Goal: Transaction & Acquisition: Purchase product/service

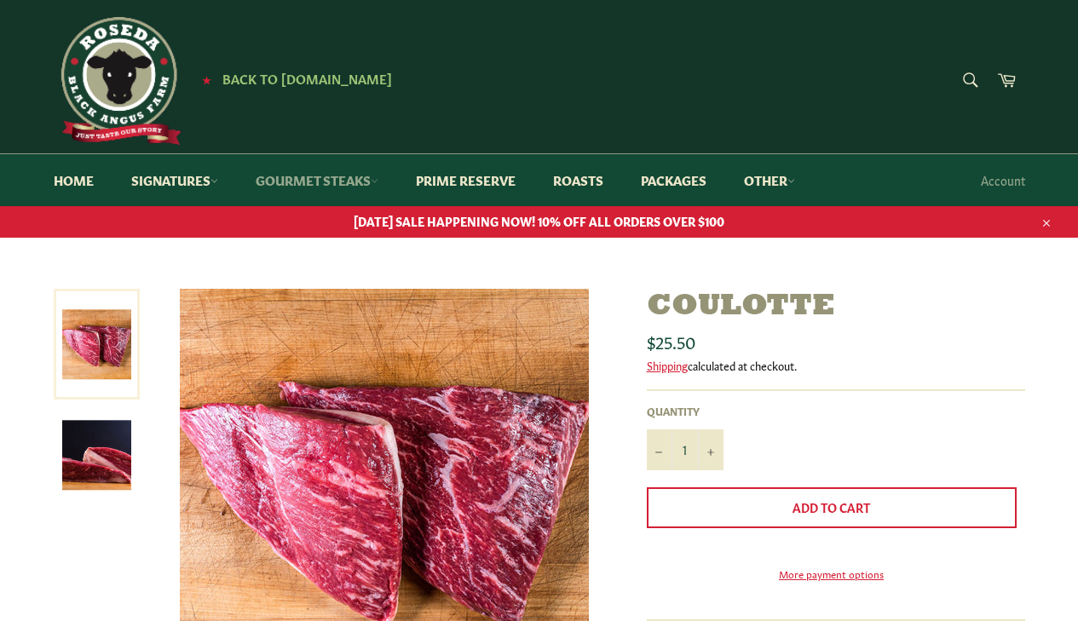
click at [341, 188] on link "Gourmet Steaks" at bounding box center [317, 180] width 157 height 52
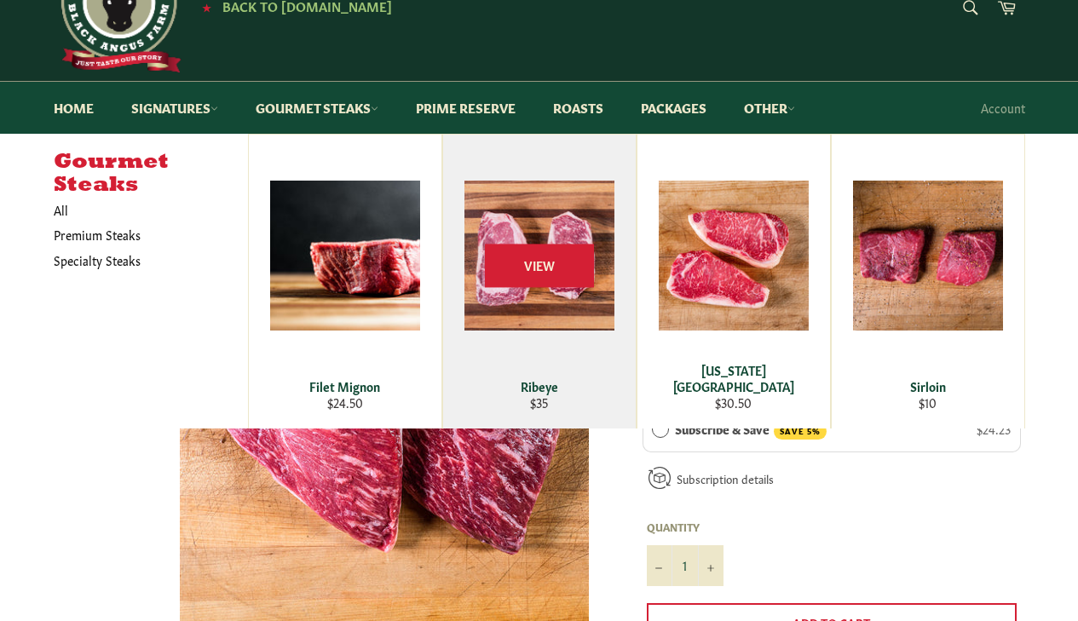
scroll to position [72, 0]
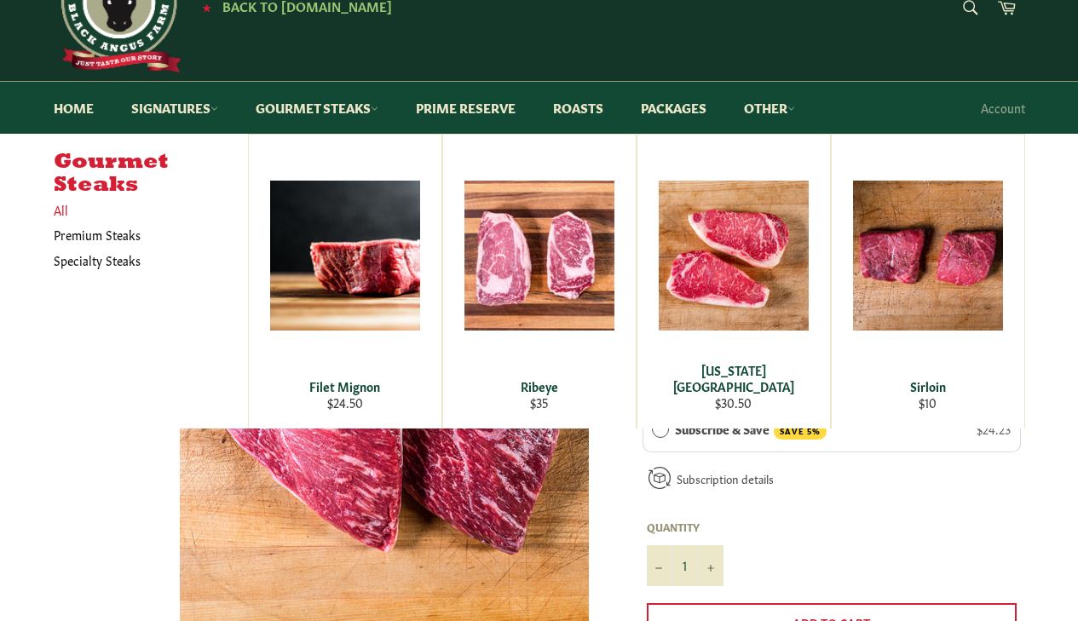
click at [61, 211] on link "All" at bounding box center [146, 210] width 203 height 25
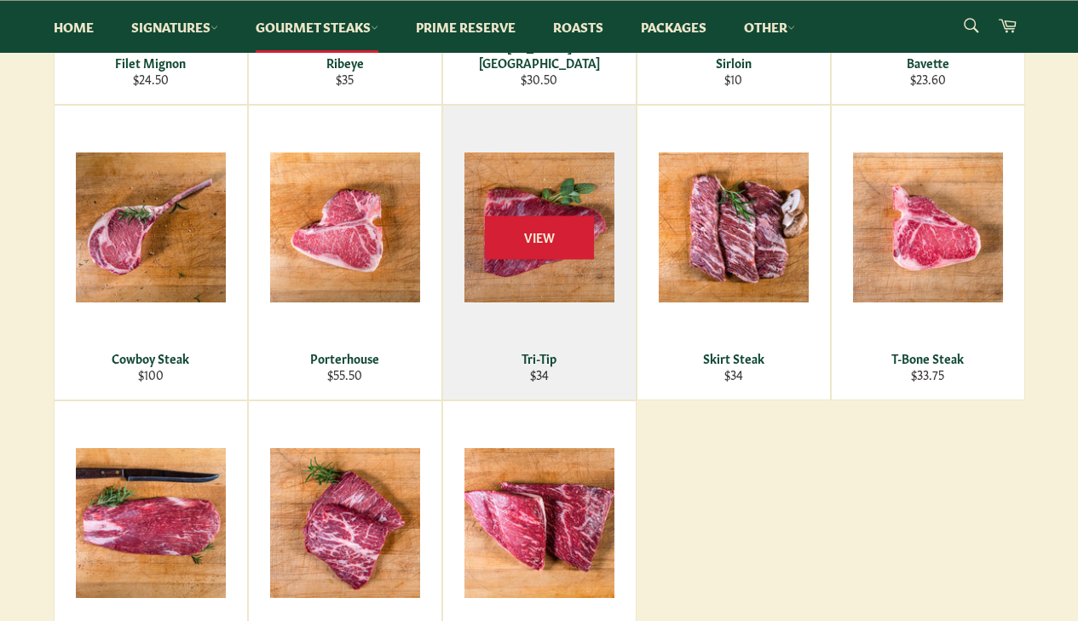
scroll to position [557, 0]
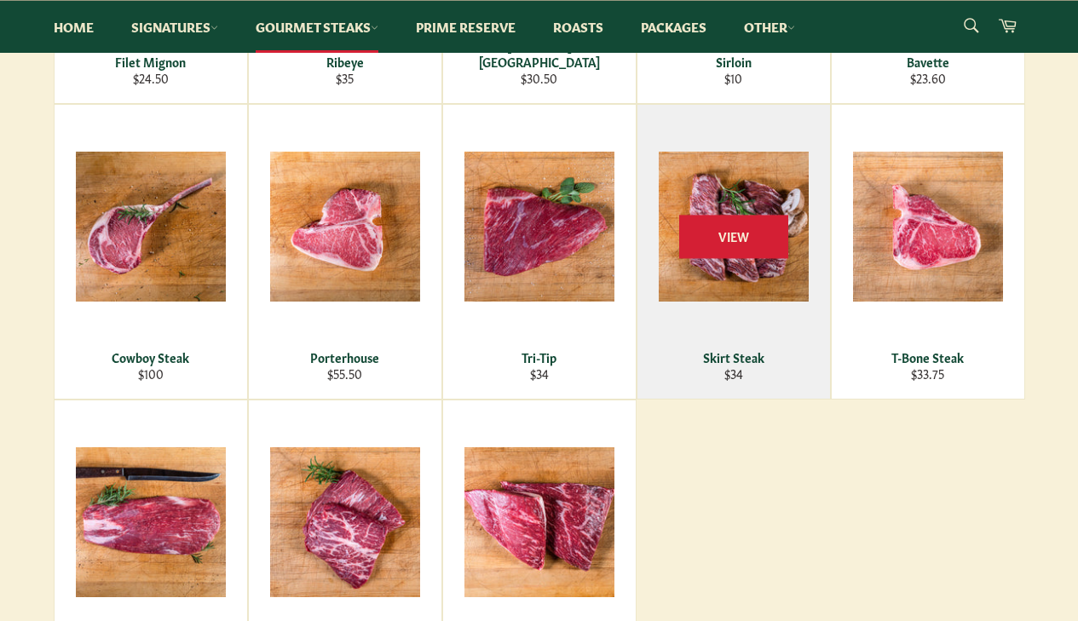
click at [770, 279] on div "View" at bounding box center [734, 252] width 193 height 294
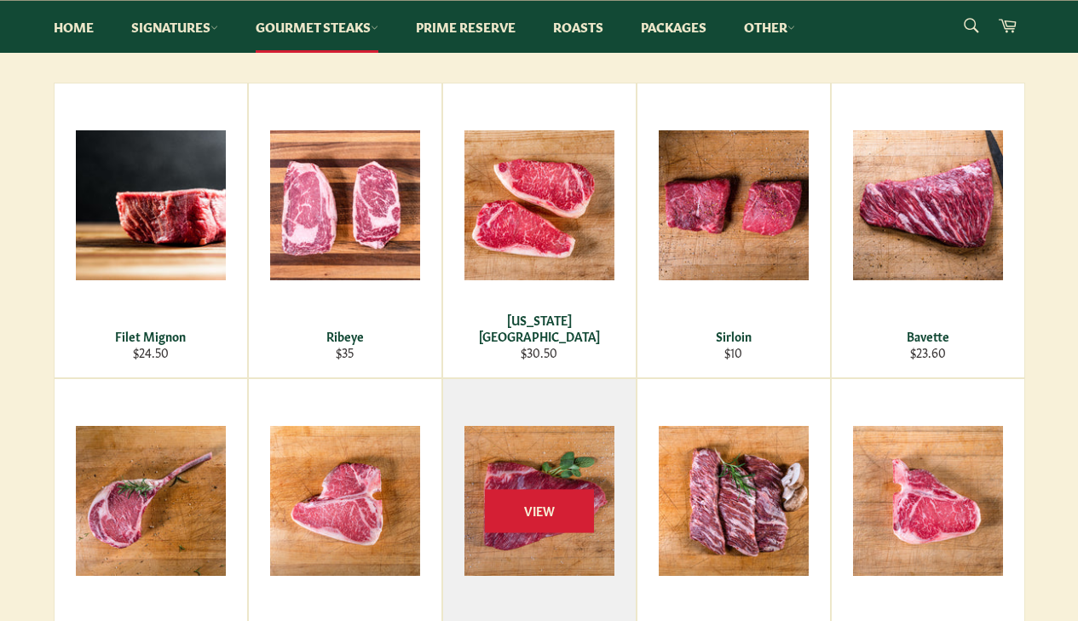
scroll to position [281, 0]
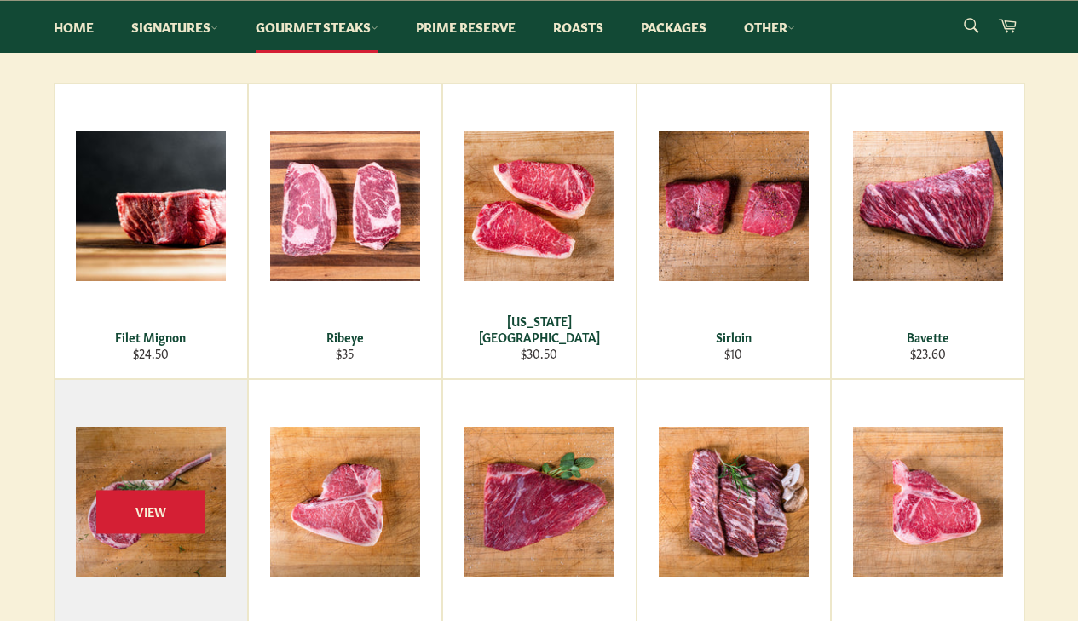
click at [132, 469] on div "View" at bounding box center [151, 527] width 193 height 294
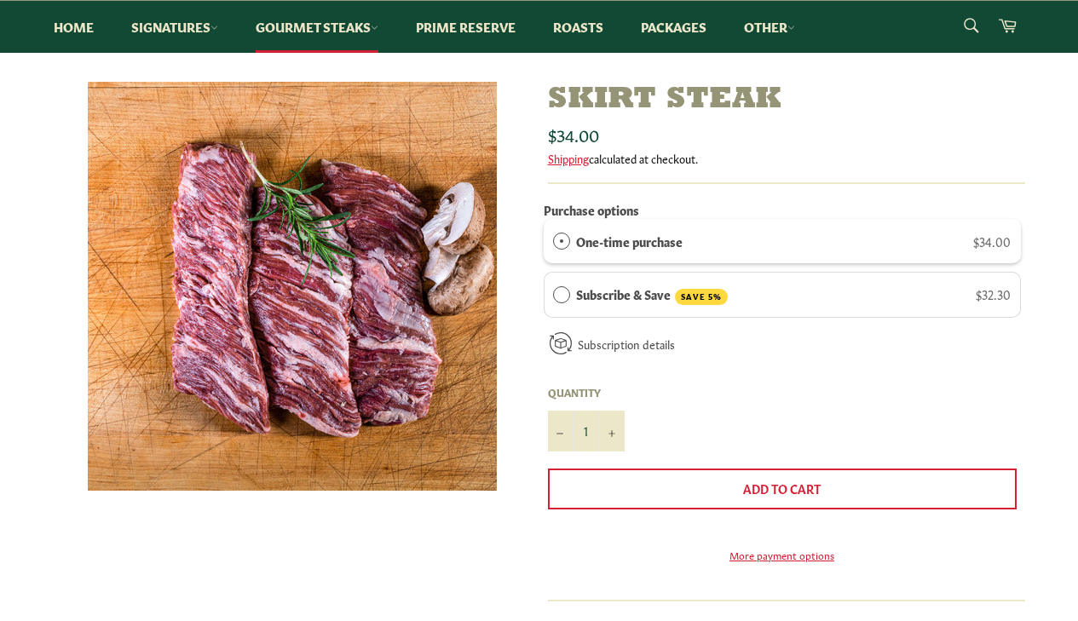
scroll to position [205, 0]
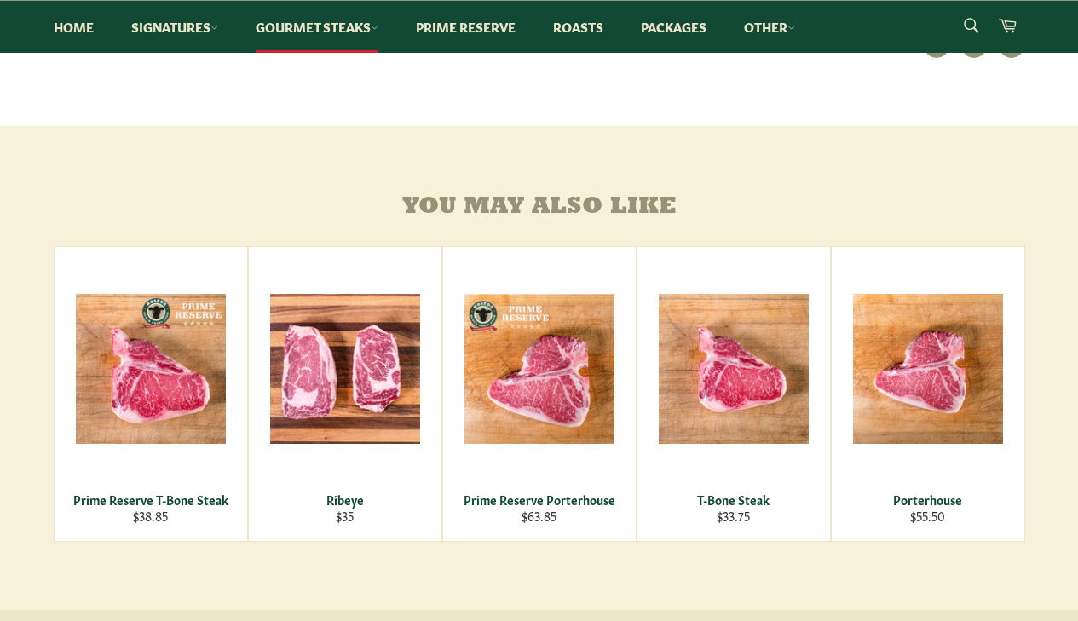
scroll to position [896, 0]
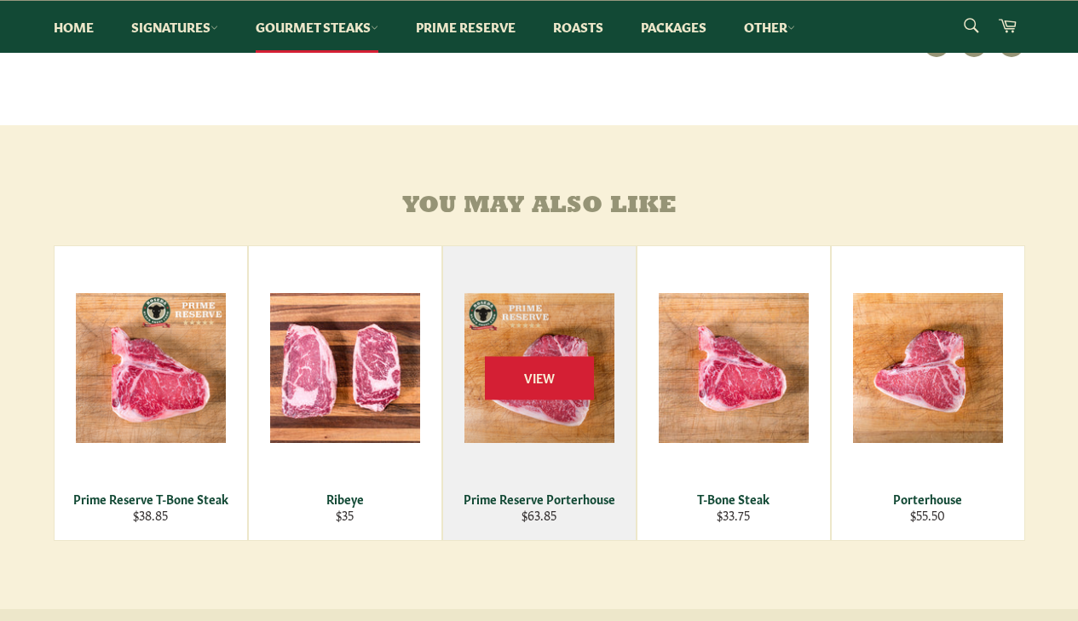
click at [573, 432] on div "View" at bounding box center [539, 393] width 193 height 294
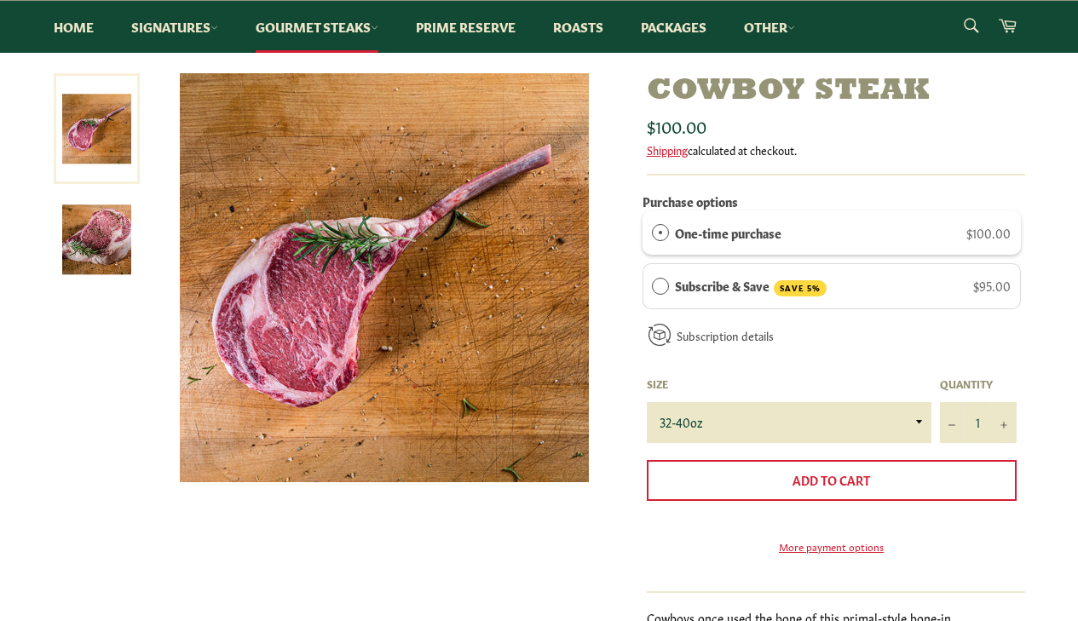
scroll to position [194, 0]
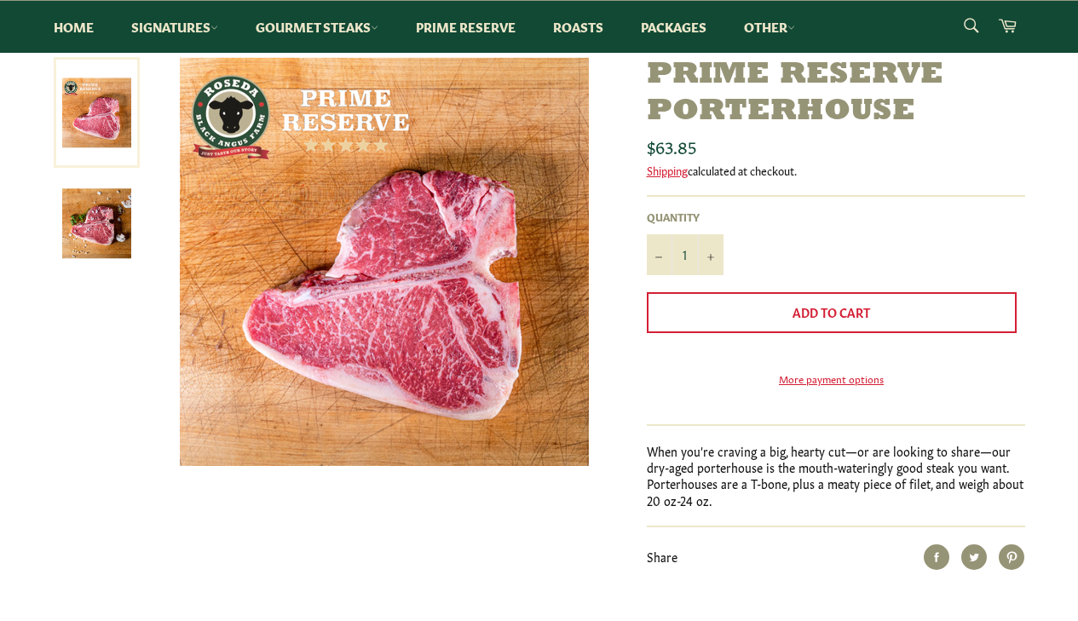
scroll to position [137, 0]
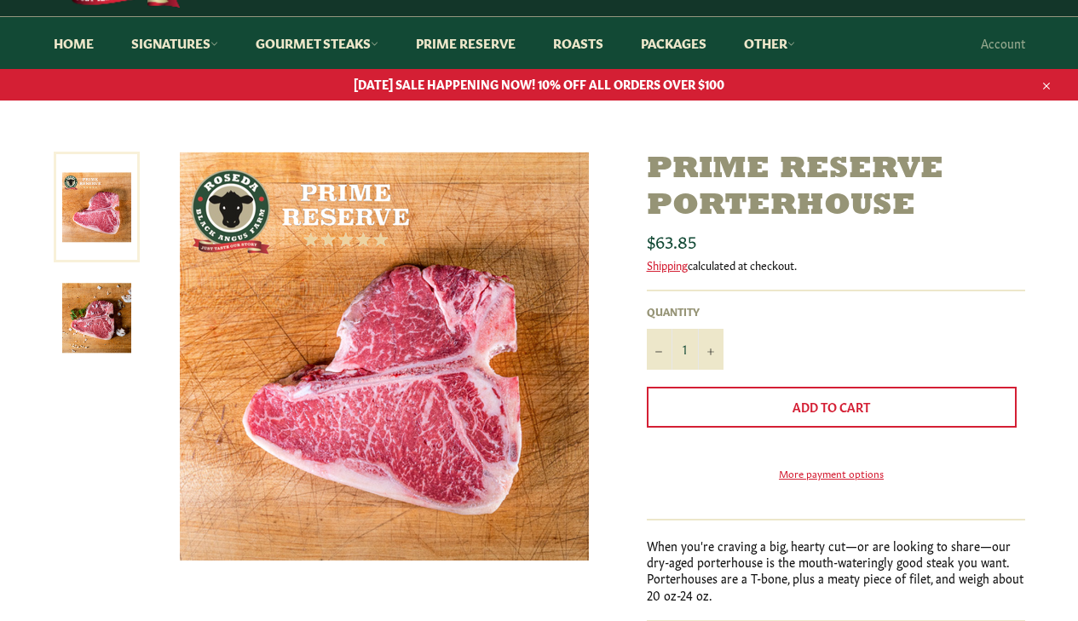
click at [100, 320] on img at bounding box center [96, 318] width 69 height 69
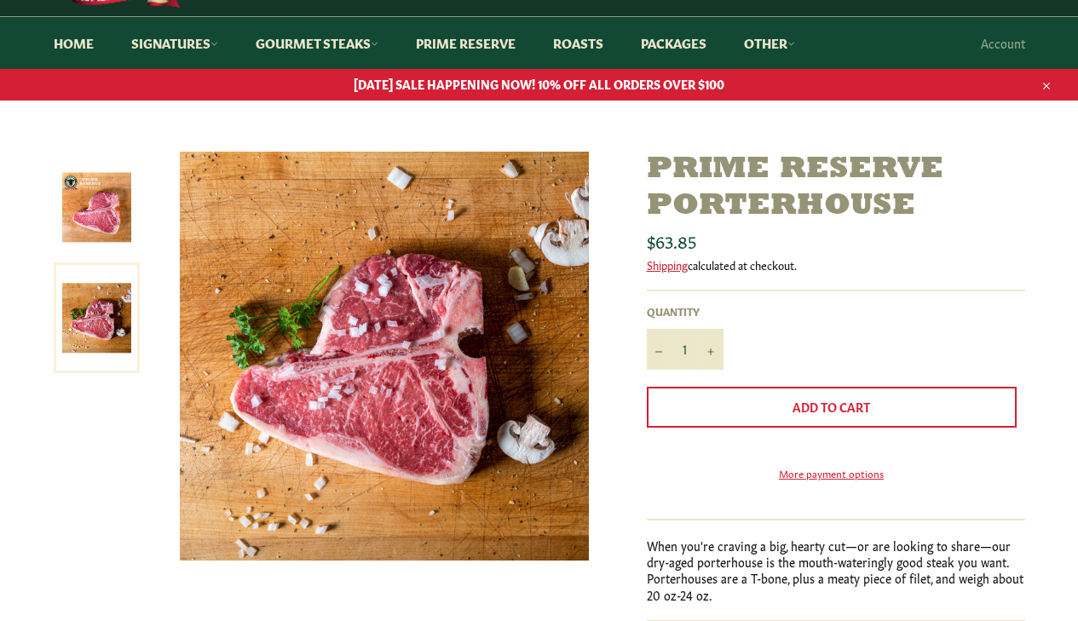
click at [97, 212] on img at bounding box center [96, 207] width 69 height 69
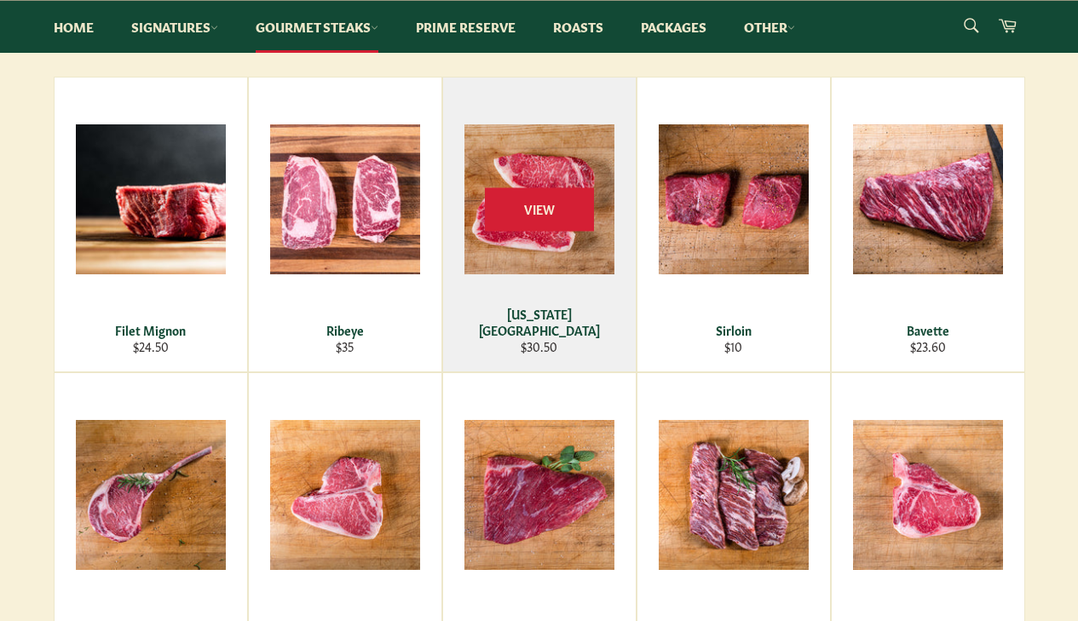
scroll to position [282, 0]
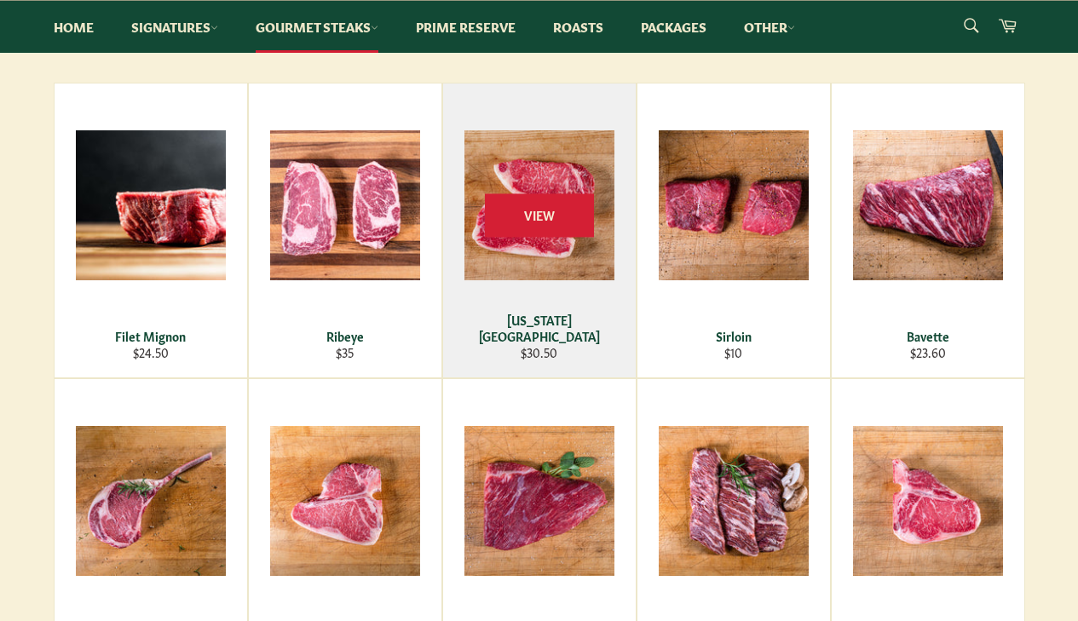
click at [519, 165] on div "View" at bounding box center [539, 231] width 193 height 294
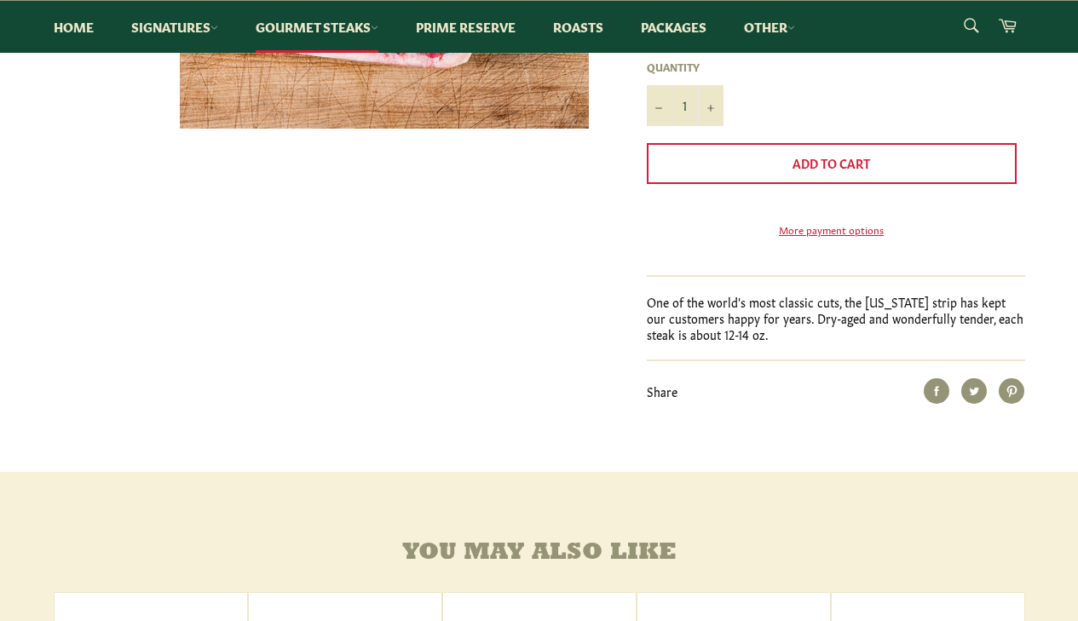
scroll to position [568, 0]
click at [78, 25] on link "Home" at bounding box center [74, 27] width 74 height 52
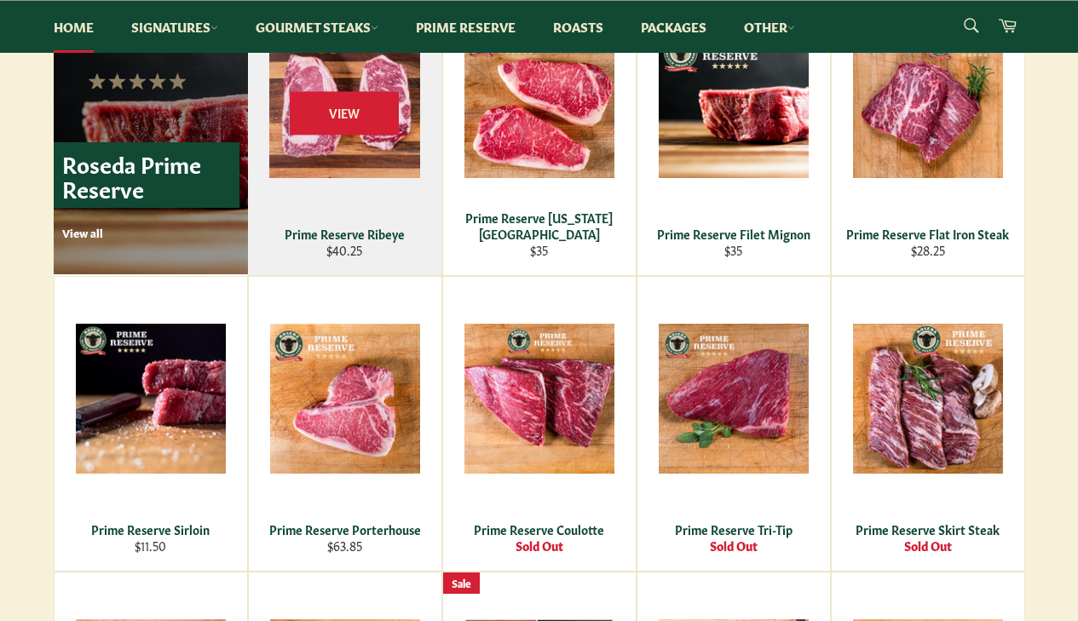
scroll to position [1203, 0]
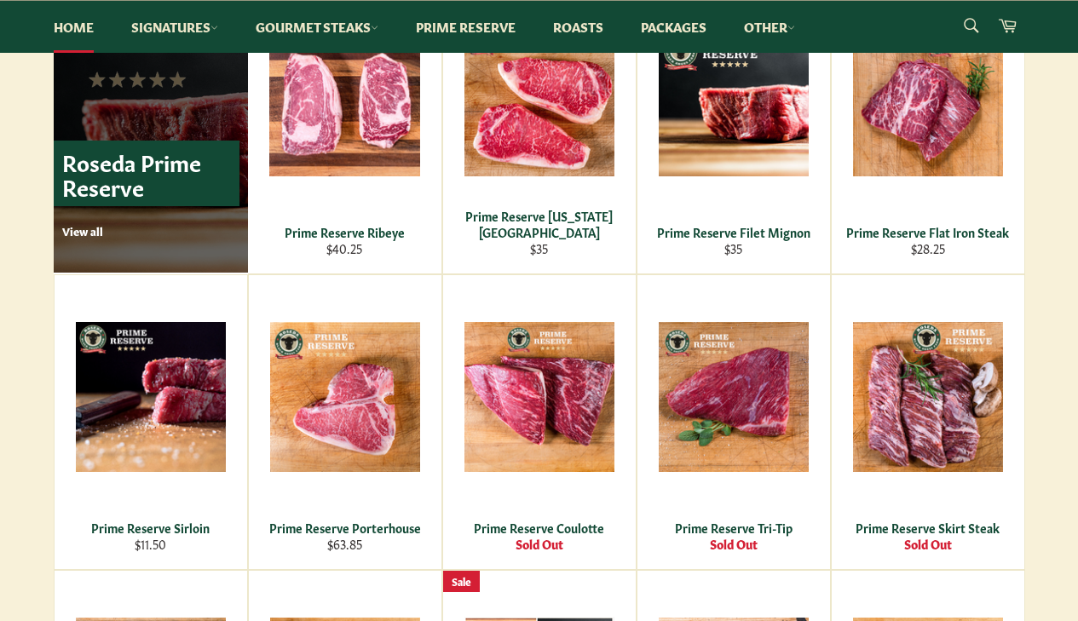
click at [90, 232] on p "View all" at bounding box center [150, 230] width 177 height 15
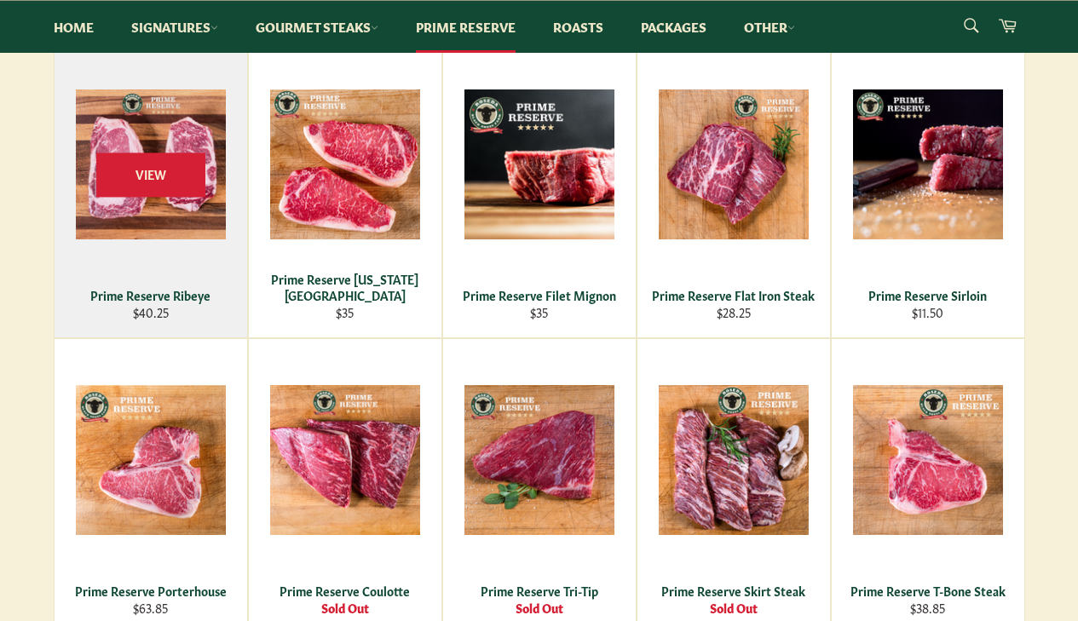
scroll to position [378, 0]
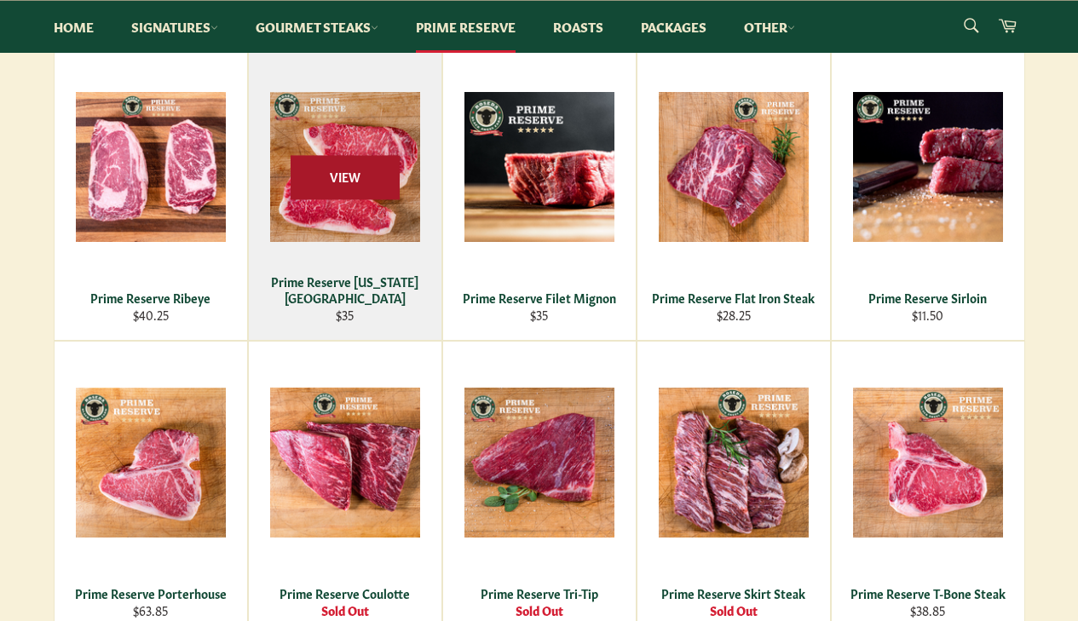
click at [337, 193] on span "View" at bounding box center [345, 177] width 109 height 43
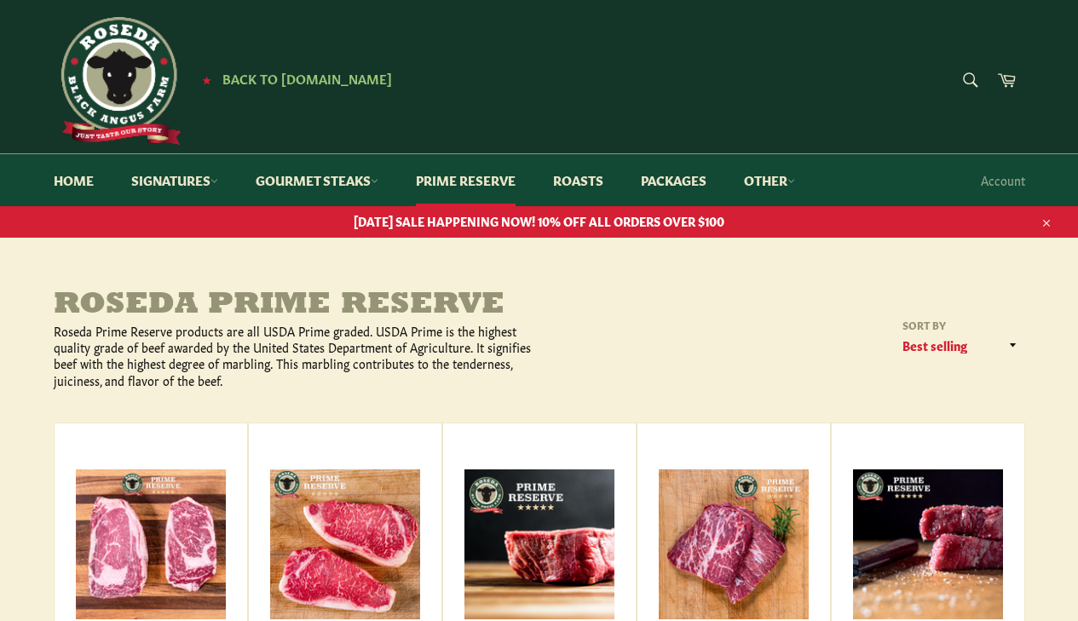
scroll to position [0, 0]
click at [82, 176] on link "Home" at bounding box center [74, 180] width 74 height 52
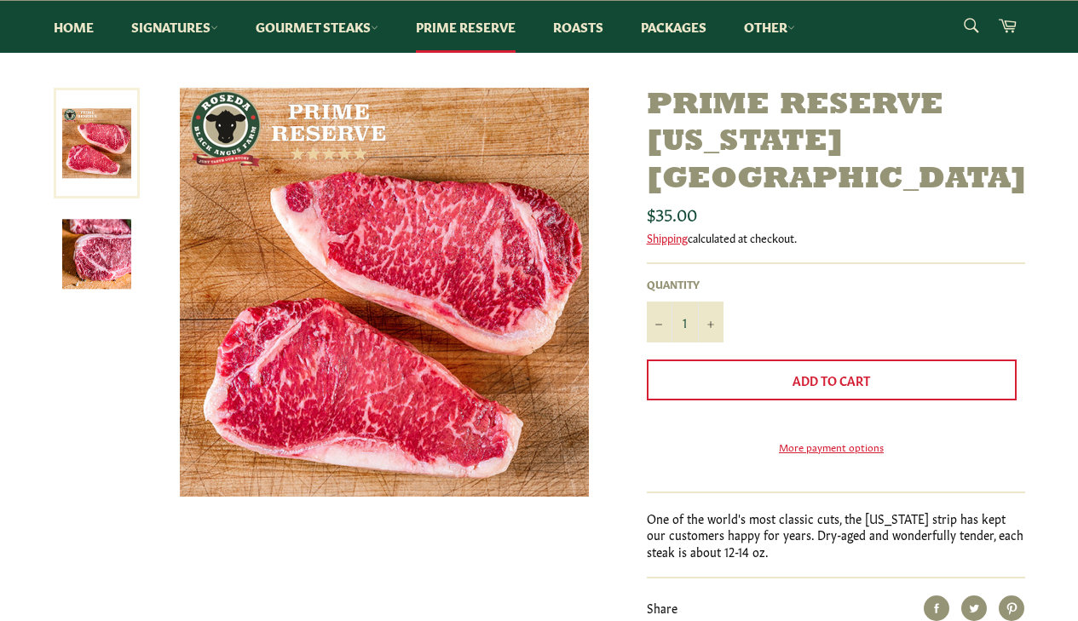
scroll to position [200, 0]
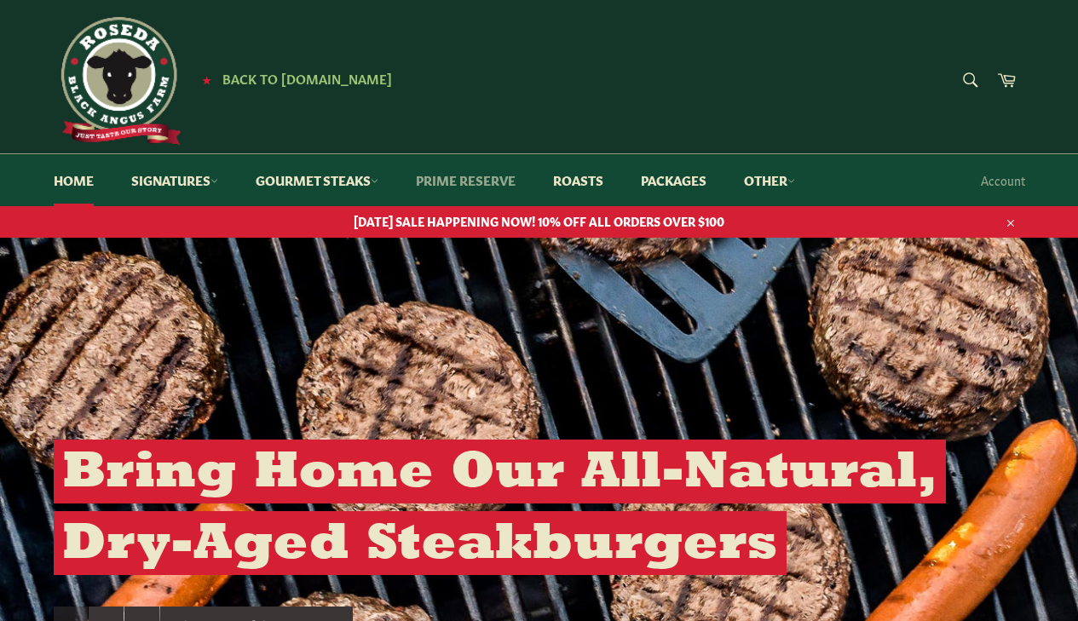
click at [511, 177] on link "Prime Reserve" at bounding box center [466, 180] width 134 height 52
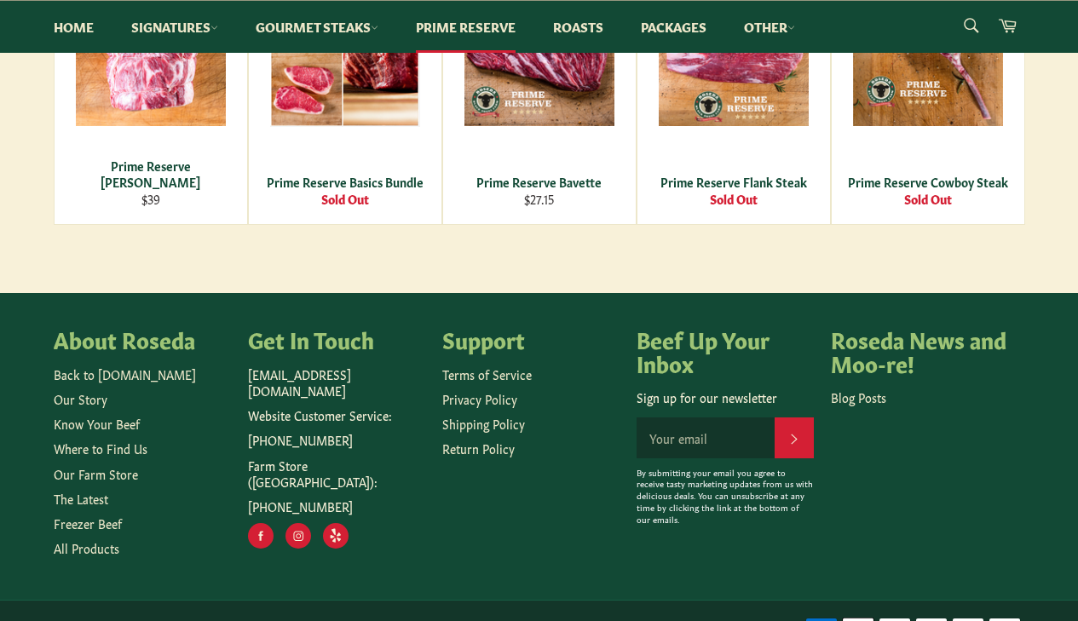
scroll to position [1086, 0]
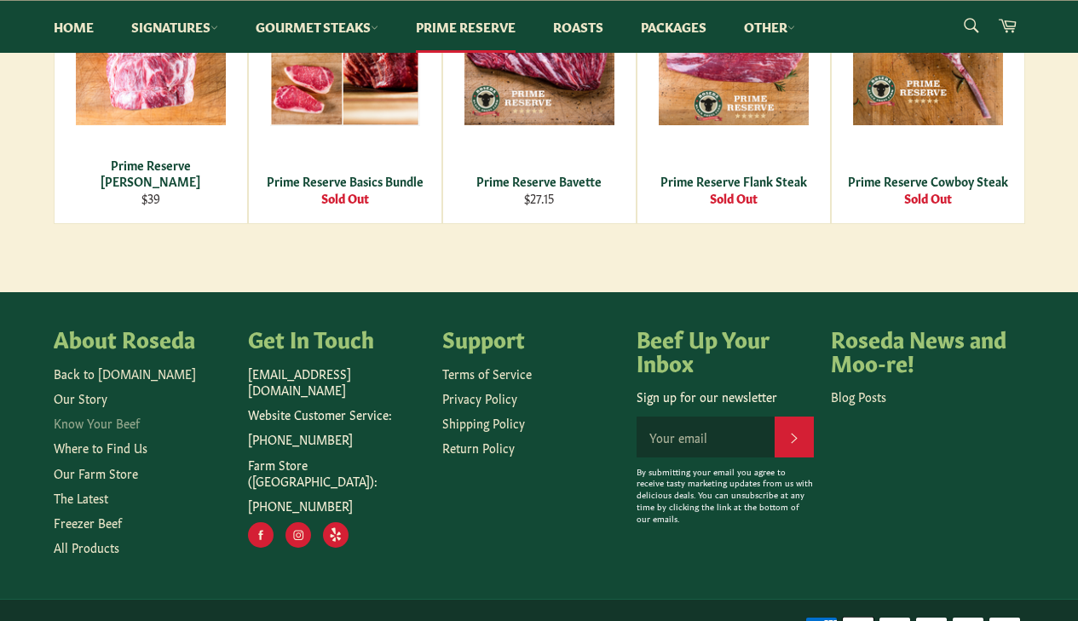
click at [88, 423] on link "Know Your Beef" at bounding box center [97, 422] width 86 height 17
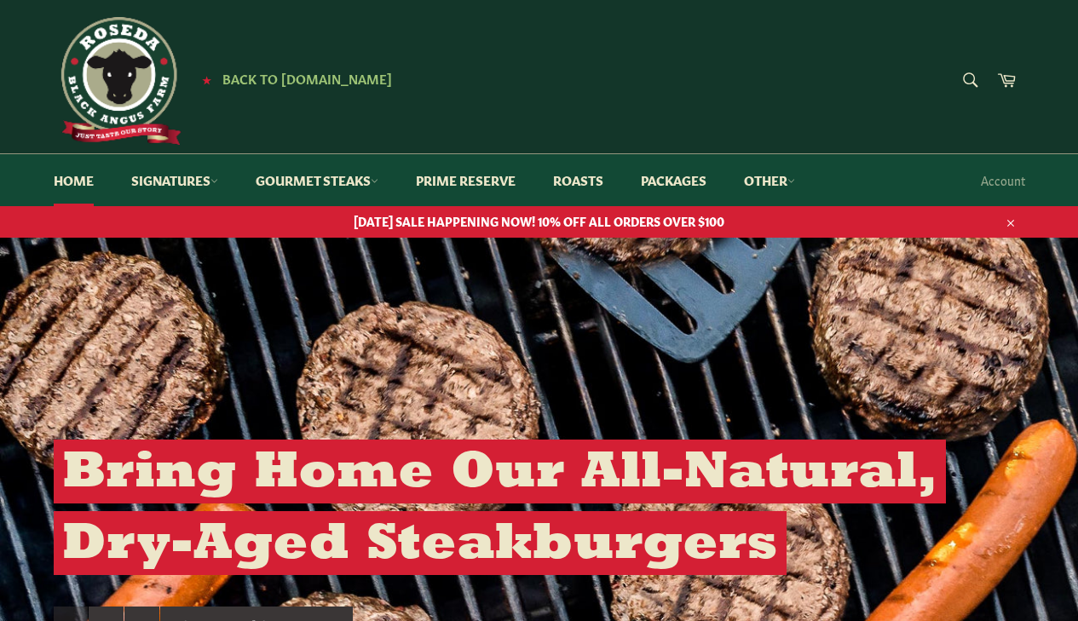
click at [731, 221] on span "[DATE] SALE HAPPENING NOW! 10% OFF ALL ORDERS OVER $100" at bounding box center [540, 221] width 1006 height 16
click at [510, 220] on span "[DATE] SALE HAPPENING NOW! 10% OFF ALL ORDERS OVER $100" at bounding box center [540, 221] width 1006 height 16
click at [455, 182] on link "Prime Reserve" at bounding box center [466, 180] width 134 height 52
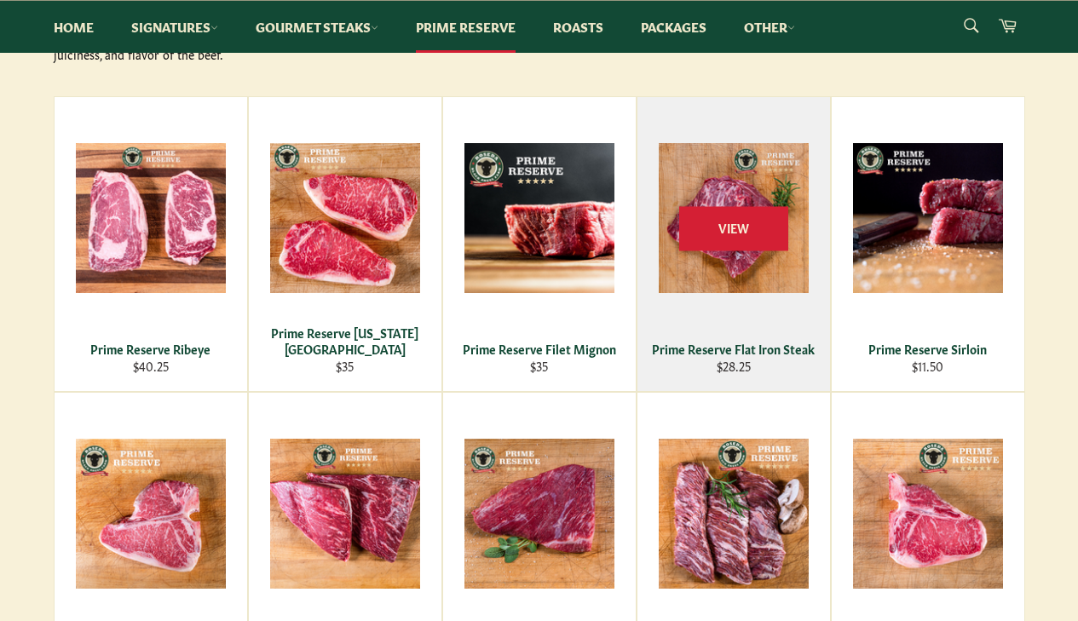
scroll to position [326, 0]
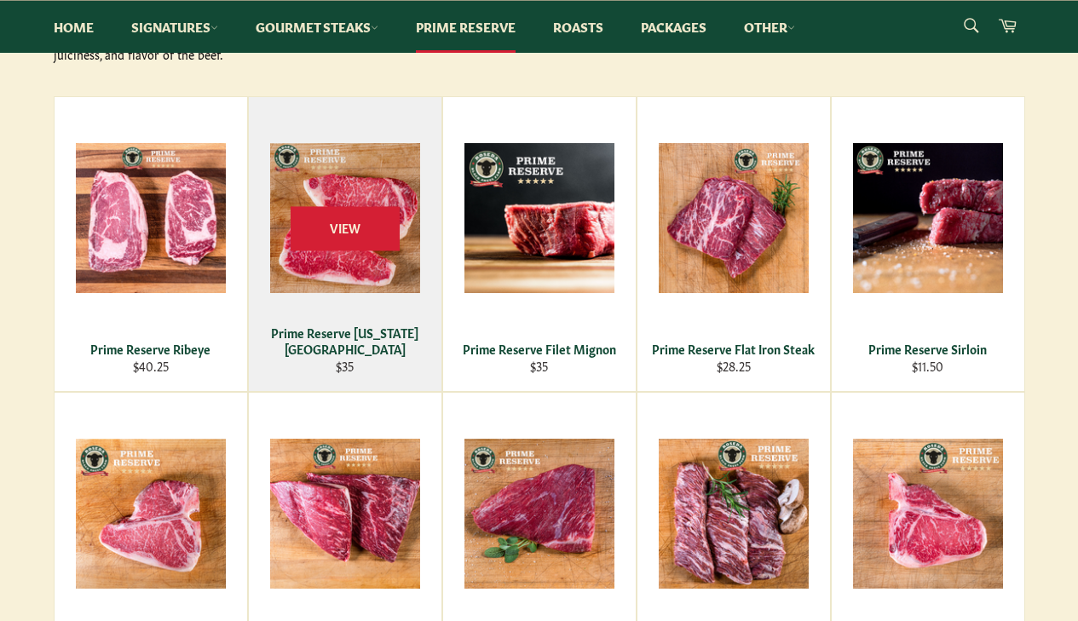
click at [332, 276] on div "View" at bounding box center [345, 244] width 193 height 294
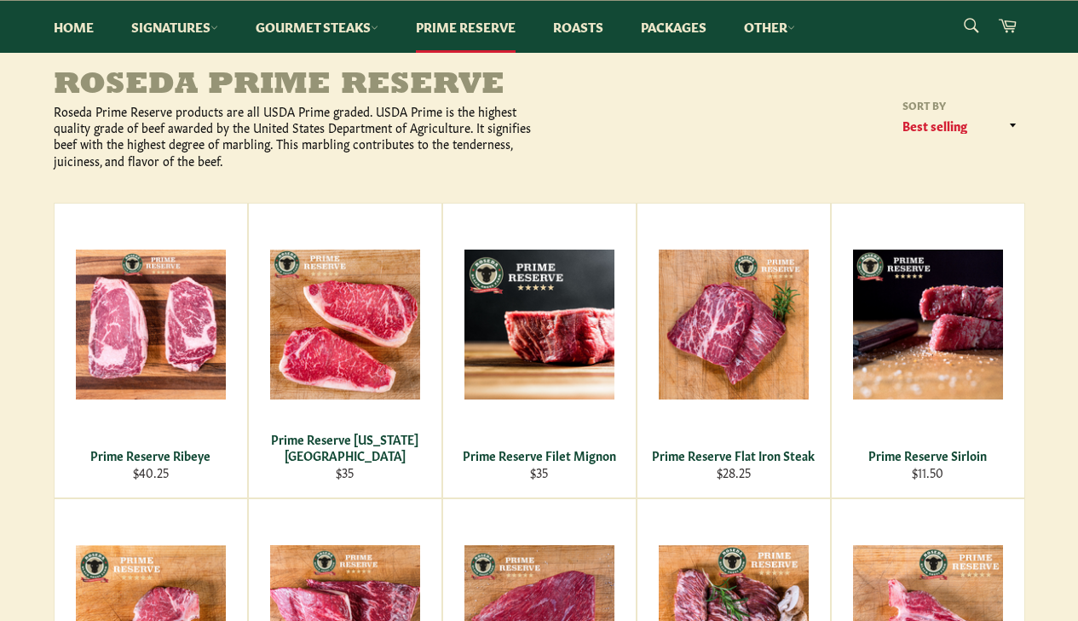
scroll to position [75, 0]
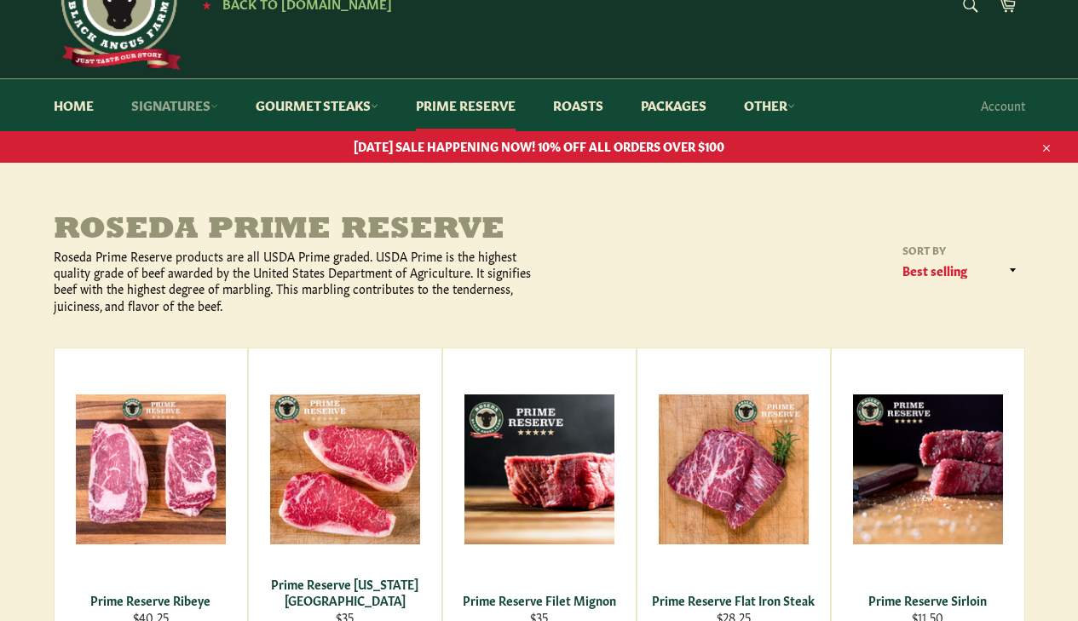
click at [179, 107] on link "Signatures" at bounding box center [174, 105] width 121 height 52
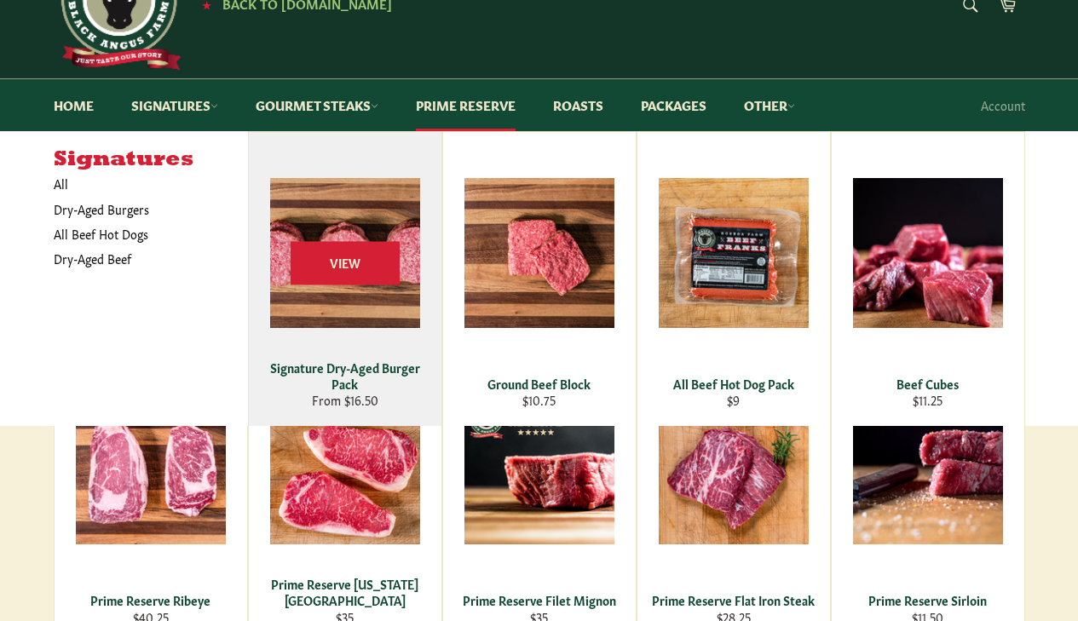
click at [335, 309] on div "View" at bounding box center [345, 279] width 193 height 294
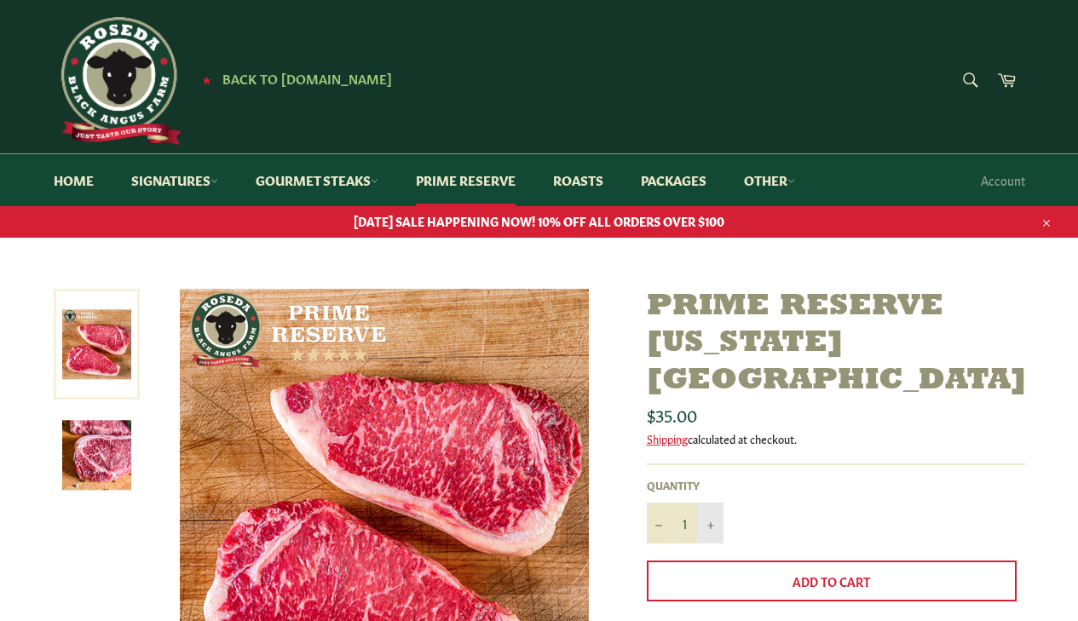
click at [711, 522] on icon "Increase item quantity by one" at bounding box center [710, 525] width 7 height 7
type input "2"
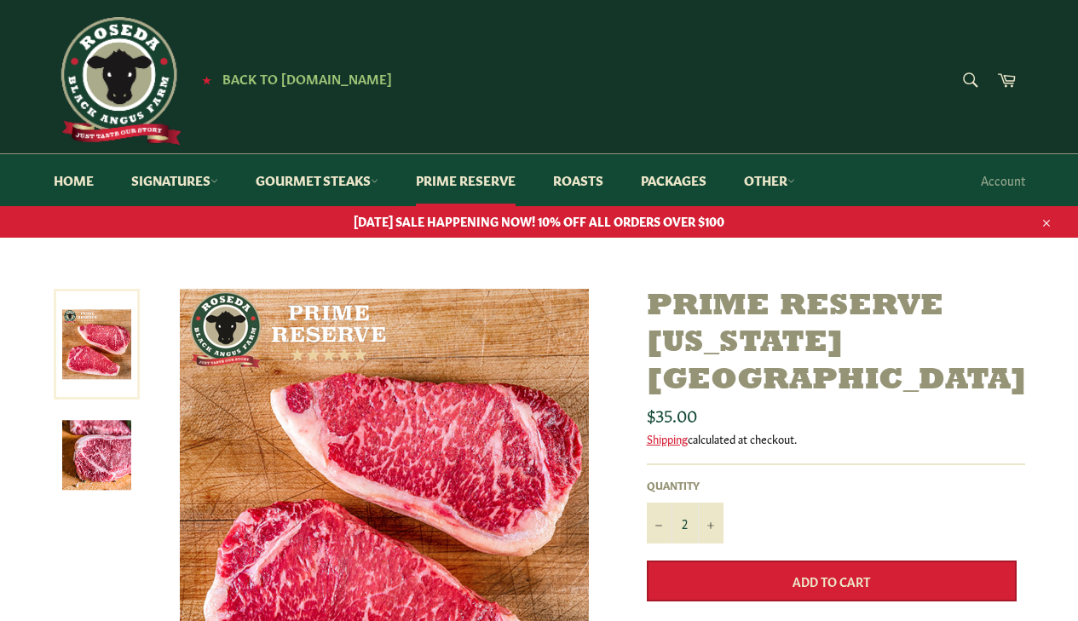
click at [743, 561] on button "Add to Cart" at bounding box center [832, 581] width 370 height 41
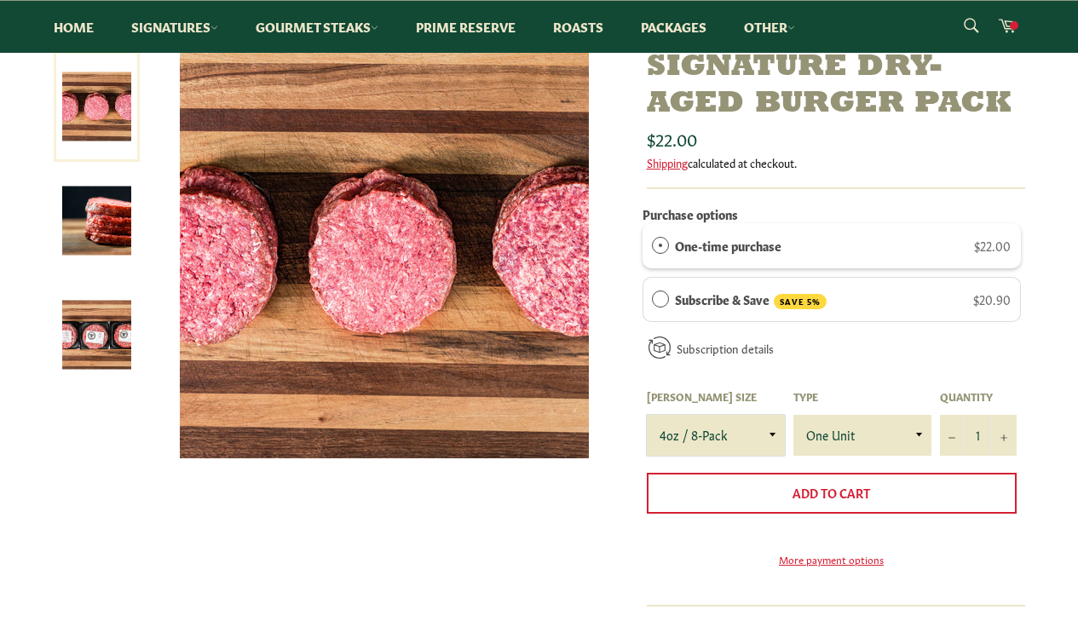
scroll to position [239, 0]
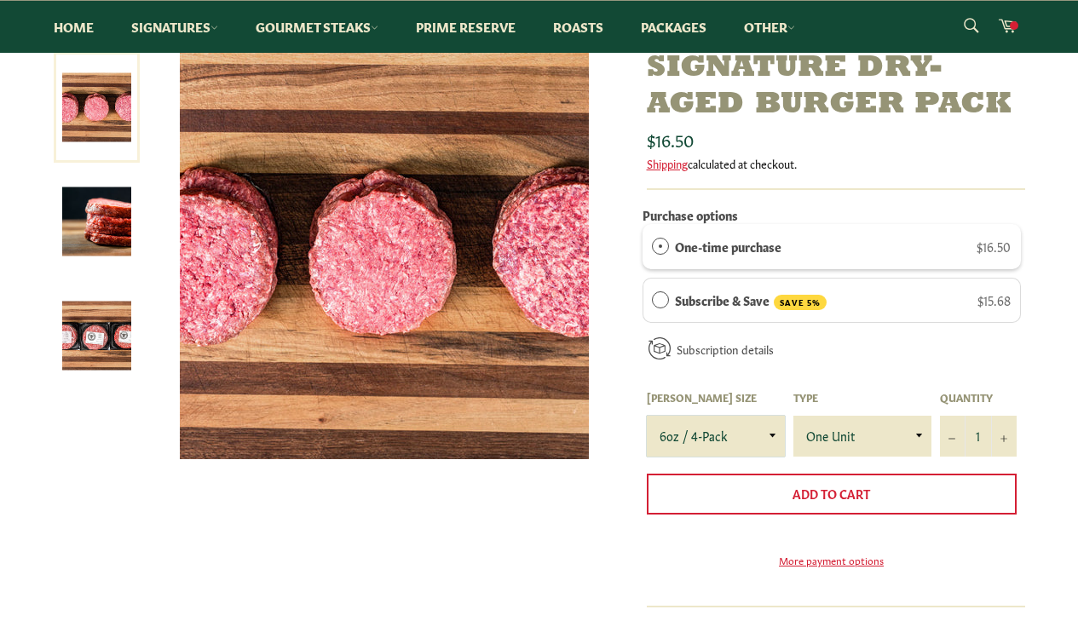
select select "4oz / 8-Pack"
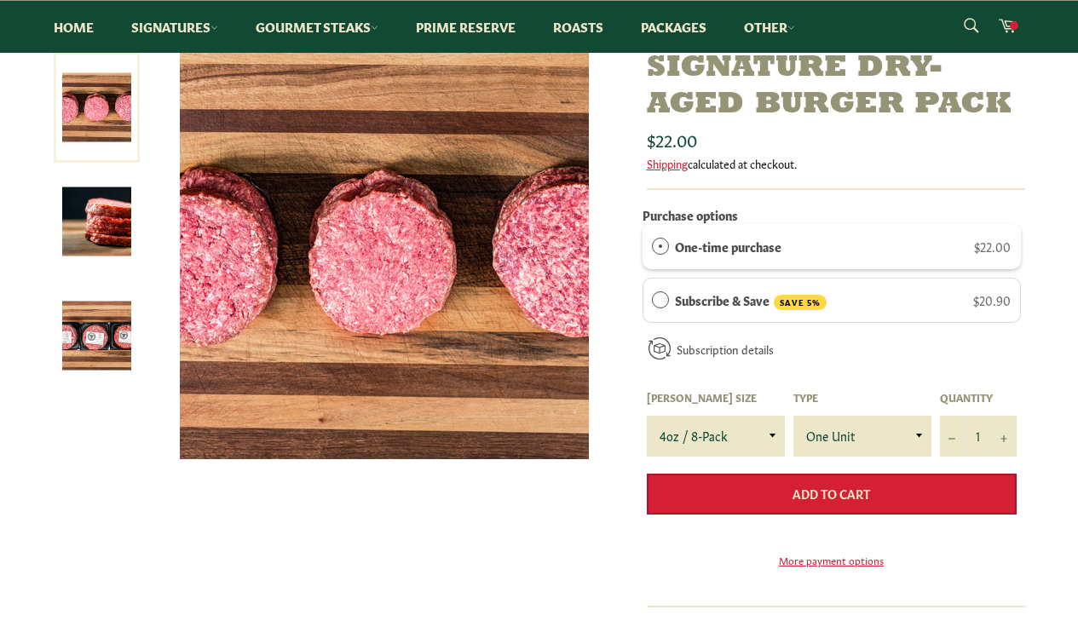
click at [831, 498] on span "Add to Cart" at bounding box center [832, 493] width 78 height 17
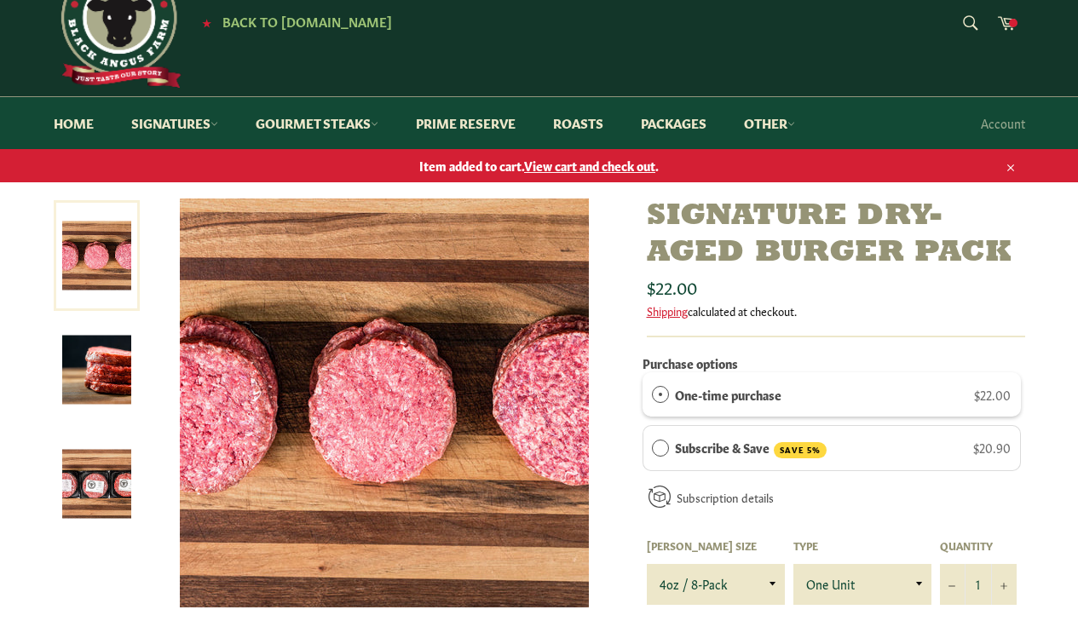
scroll to position [28, 0]
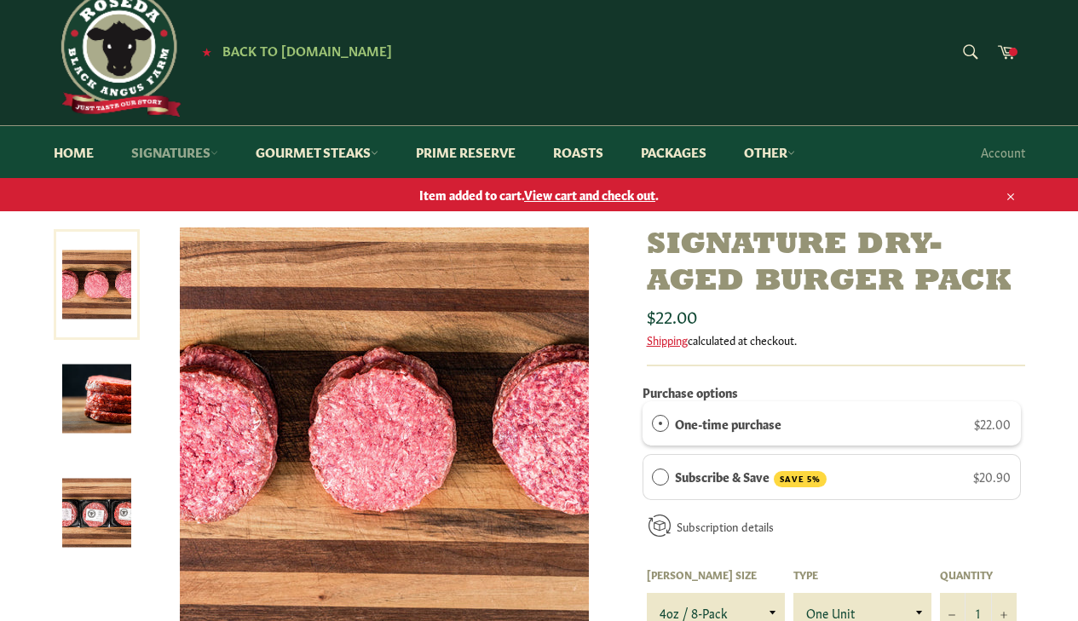
click at [178, 147] on link "Signatures" at bounding box center [174, 152] width 121 height 52
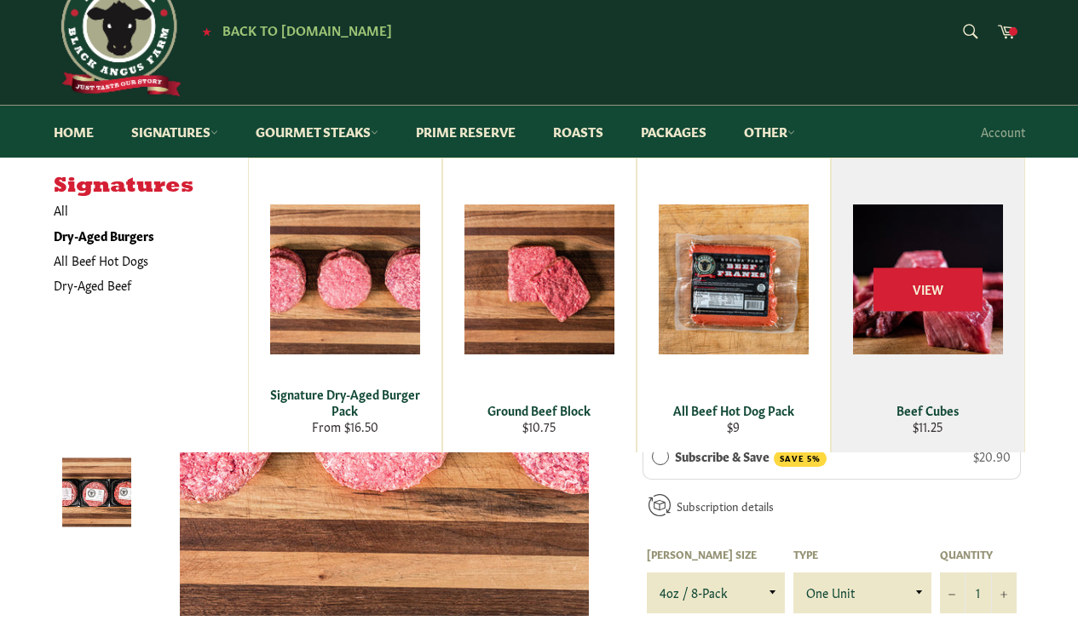
scroll to position [43, 0]
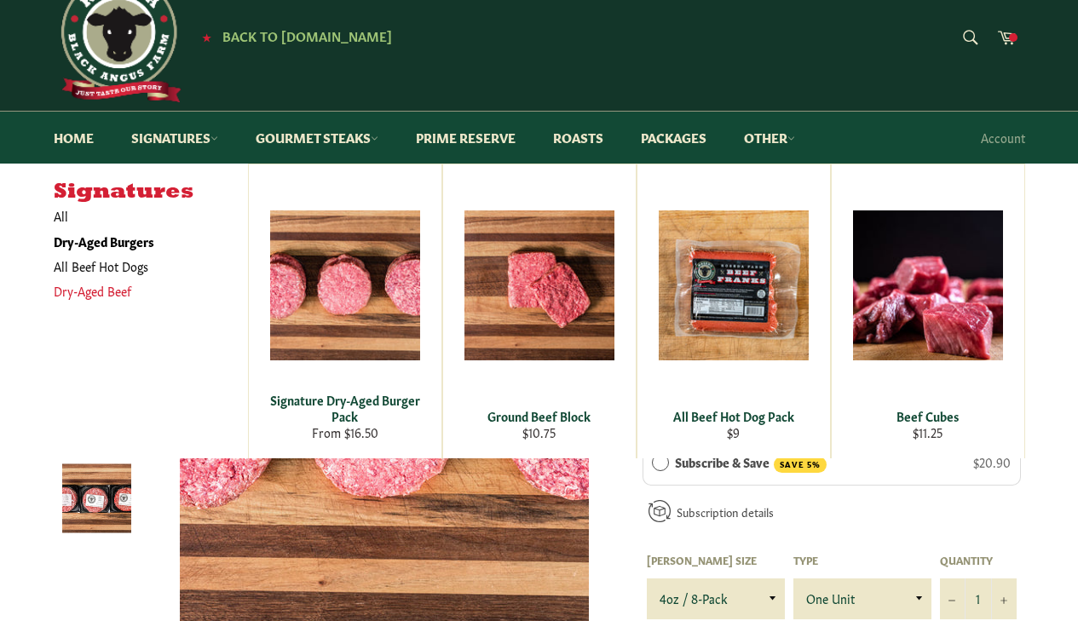
click at [94, 285] on link "Dry-Aged Beef" at bounding box center [138, 291] width 186 height 25
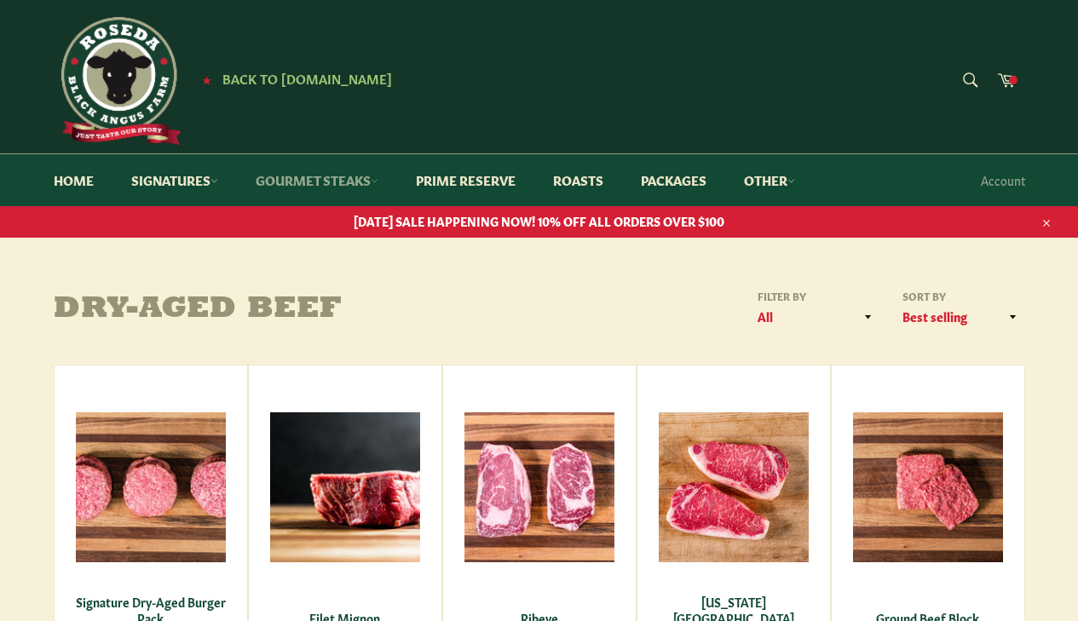
click at [306, 187] on link "Gourmet Steaks" at bounding box center [317, 180] width 157 height 52
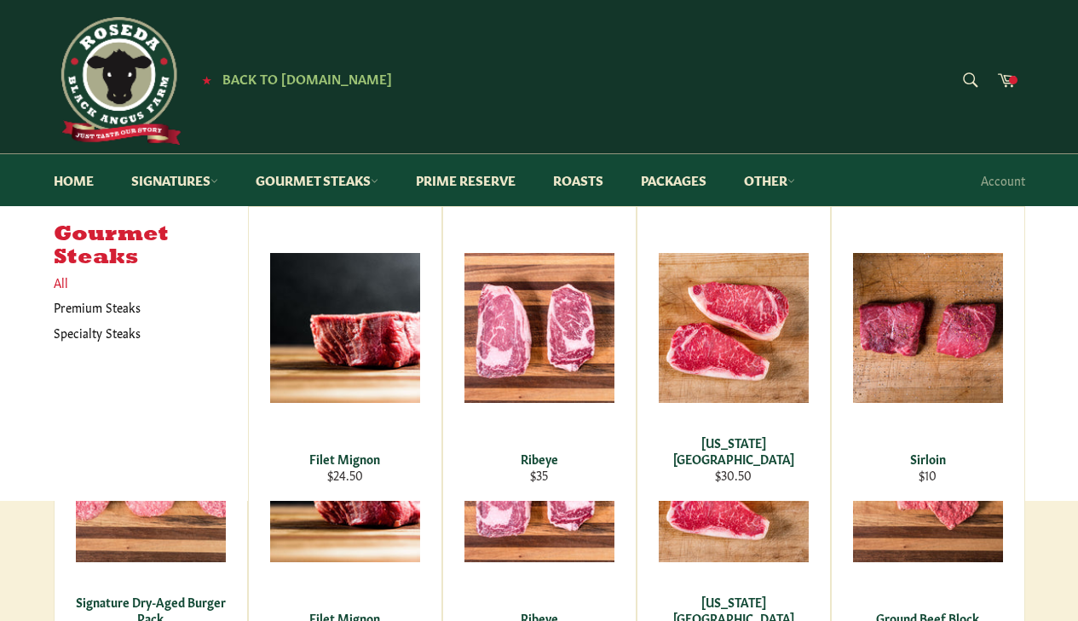
click at [64, 280] on link "All" at bounding box center [146, 282] width 203 height 25
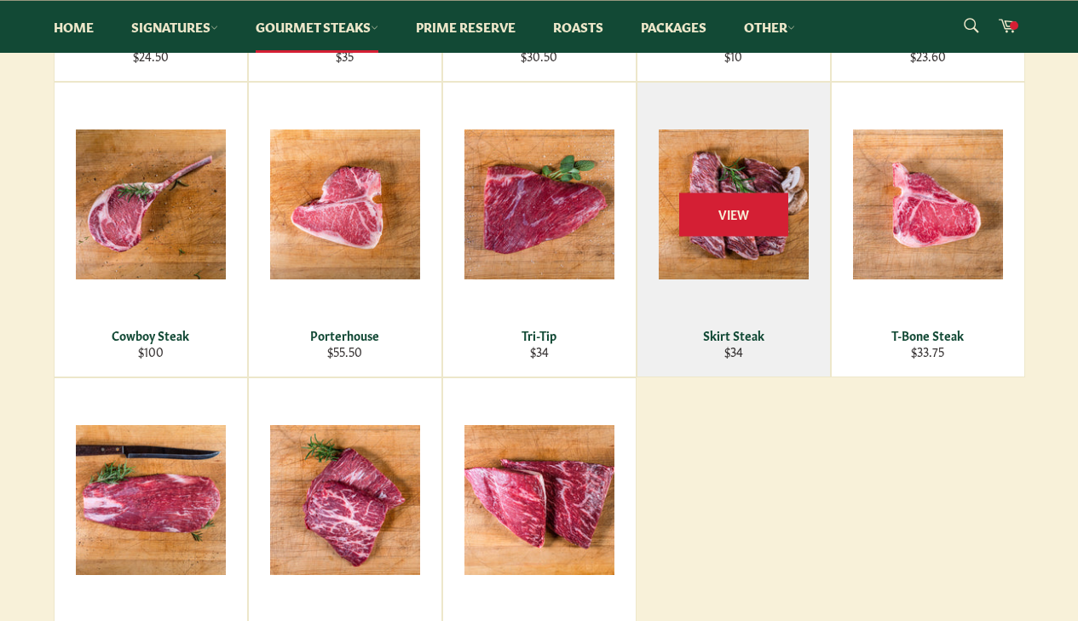
scroll to position [580, 0]
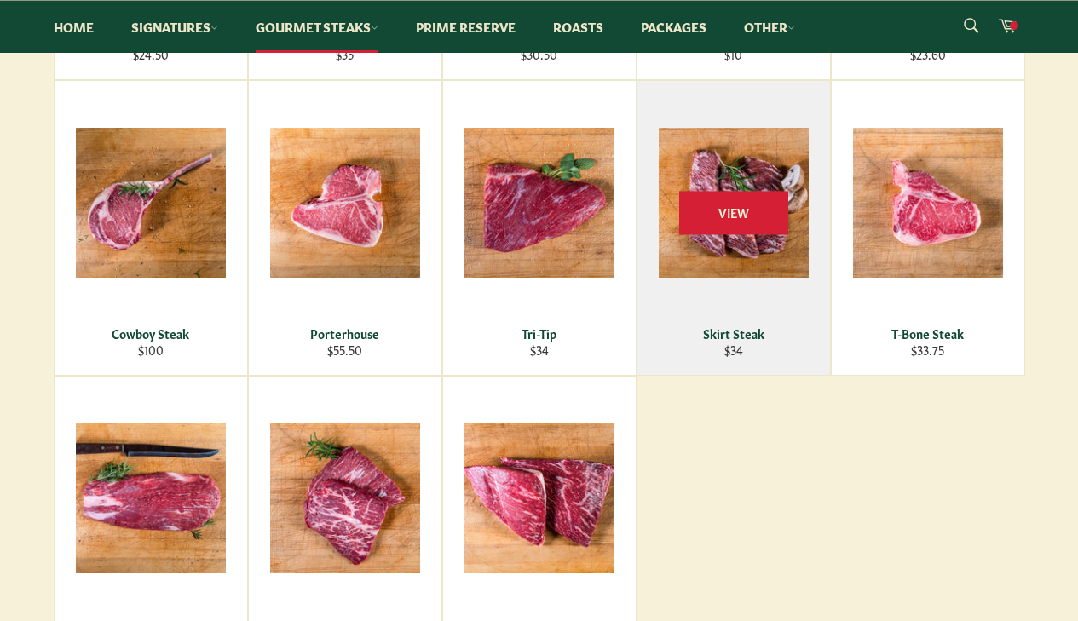
click at [731, 261] on div "View" at bounding box center [734, 228] width 193 height 294
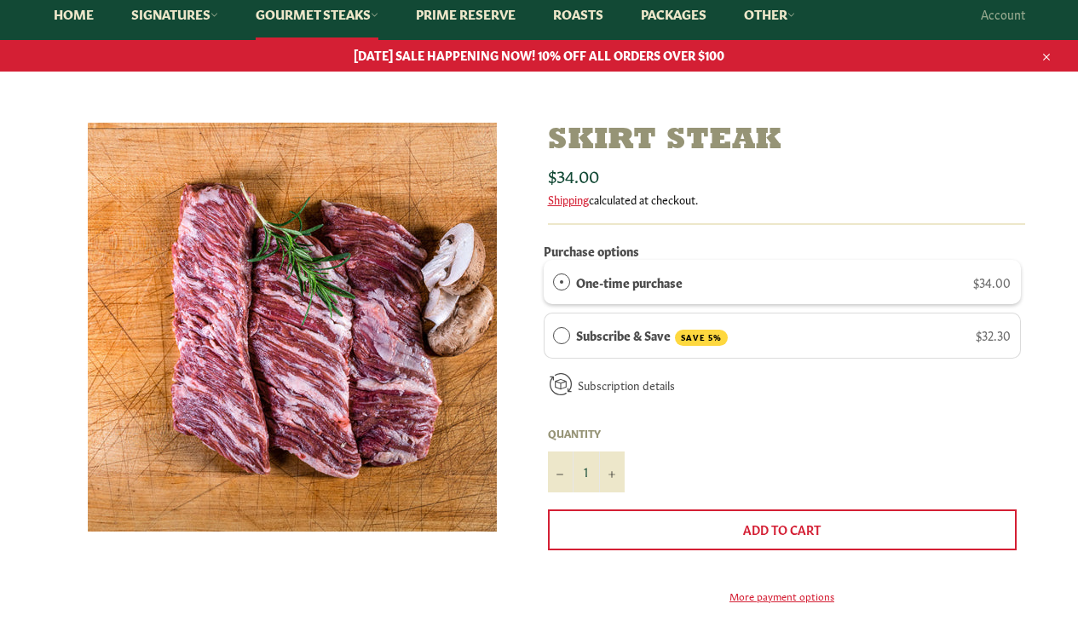
scroll to position [202, 0]
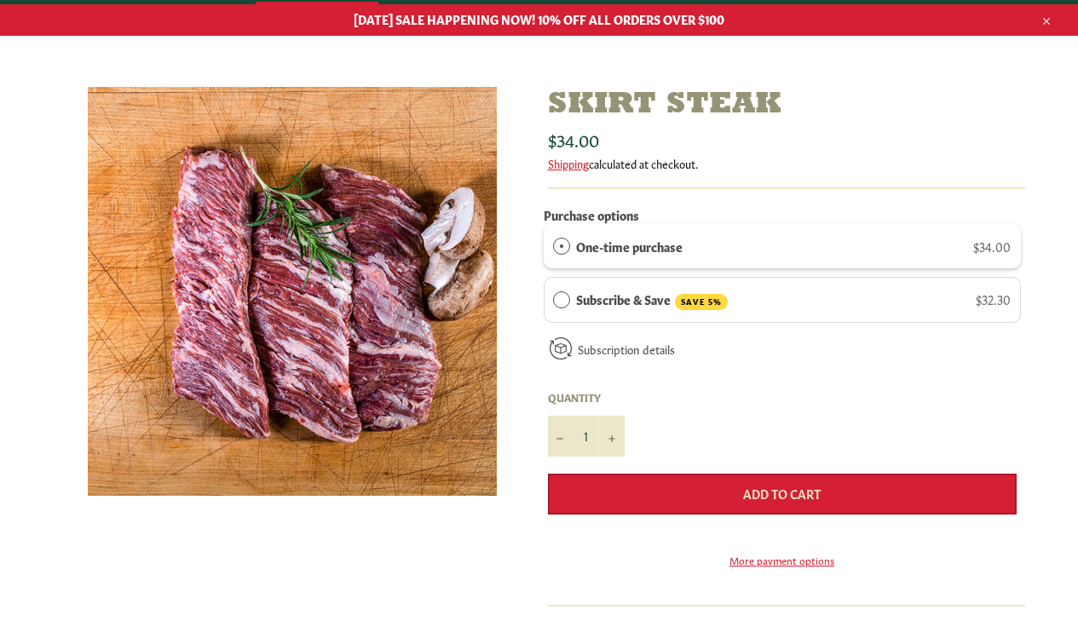
click at [770, 485] on span "Add to Cart" at bounding box center [782, 493] width 78 height 17
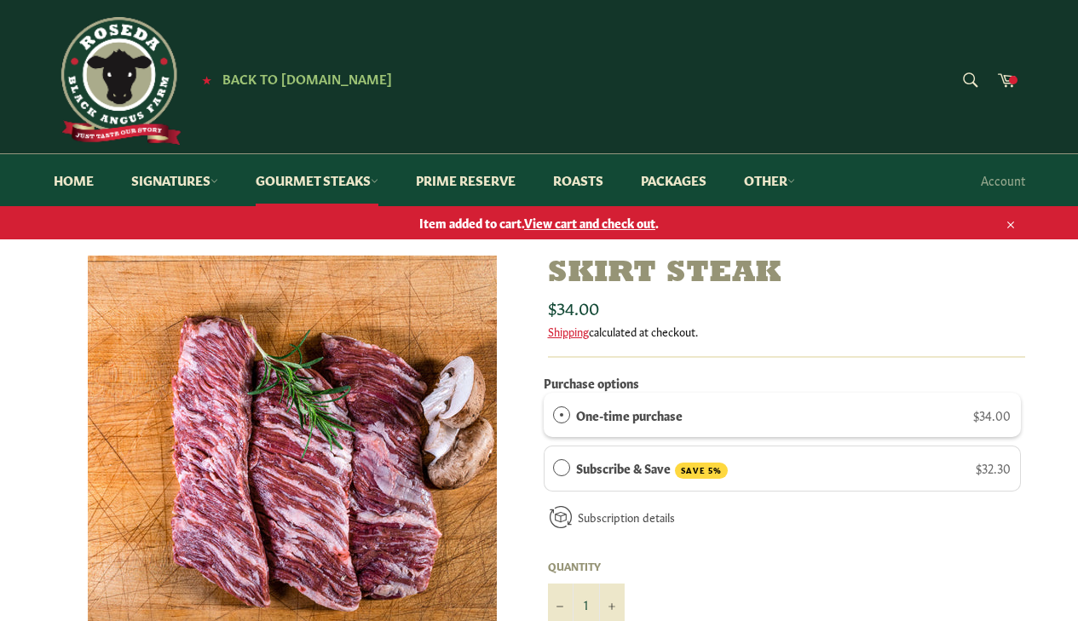
scroll to position [0, 0]
click at [1007, 77] on icon at bounding box center [1006, 79] width 19 height 19
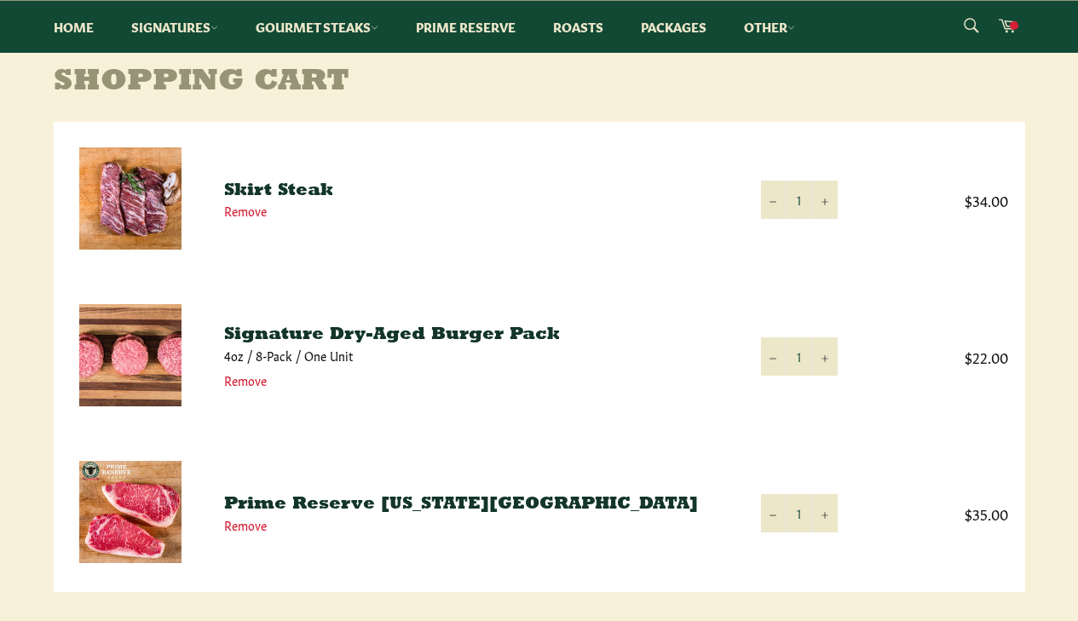
scroll to position [240, 0]
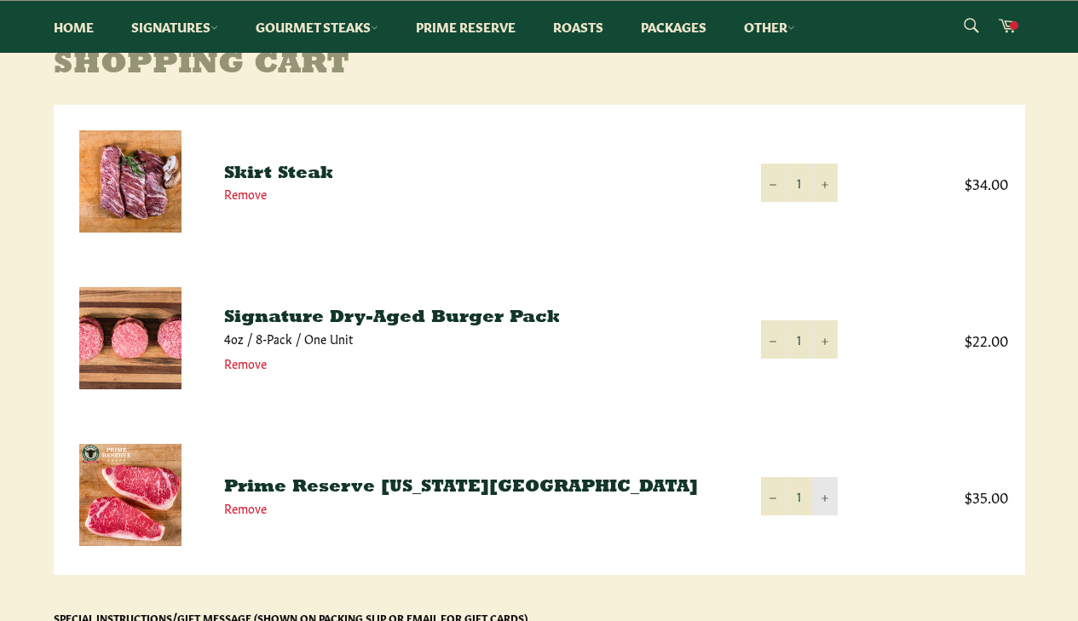
click at [827, 499] on icon "Increase item quantity by one" at bounding box center [825, 499] width 7 height 7
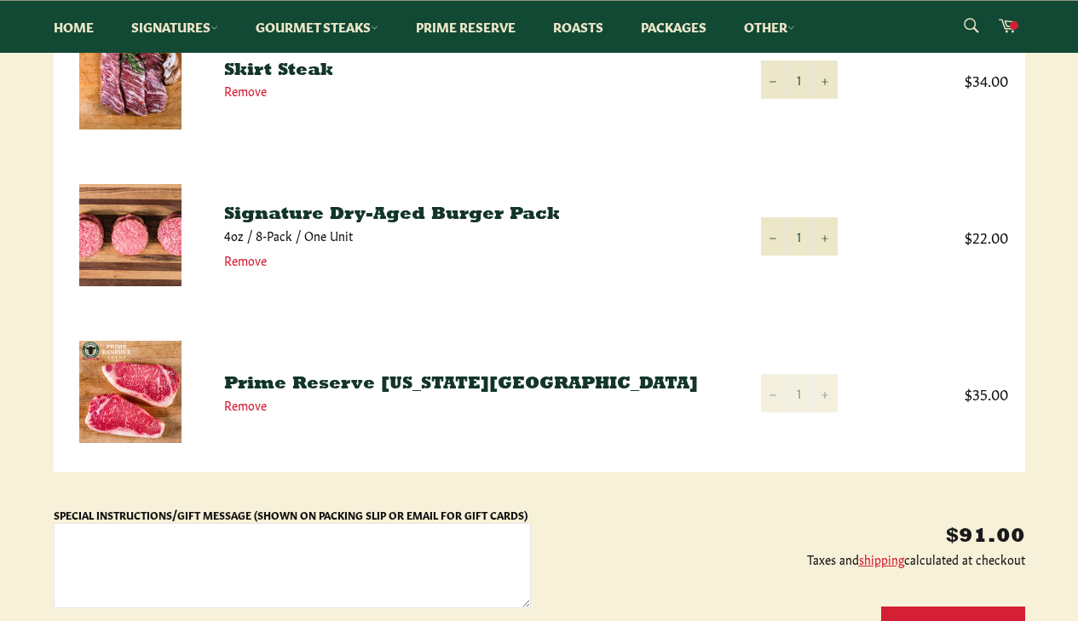
scroll to position [334, 0]
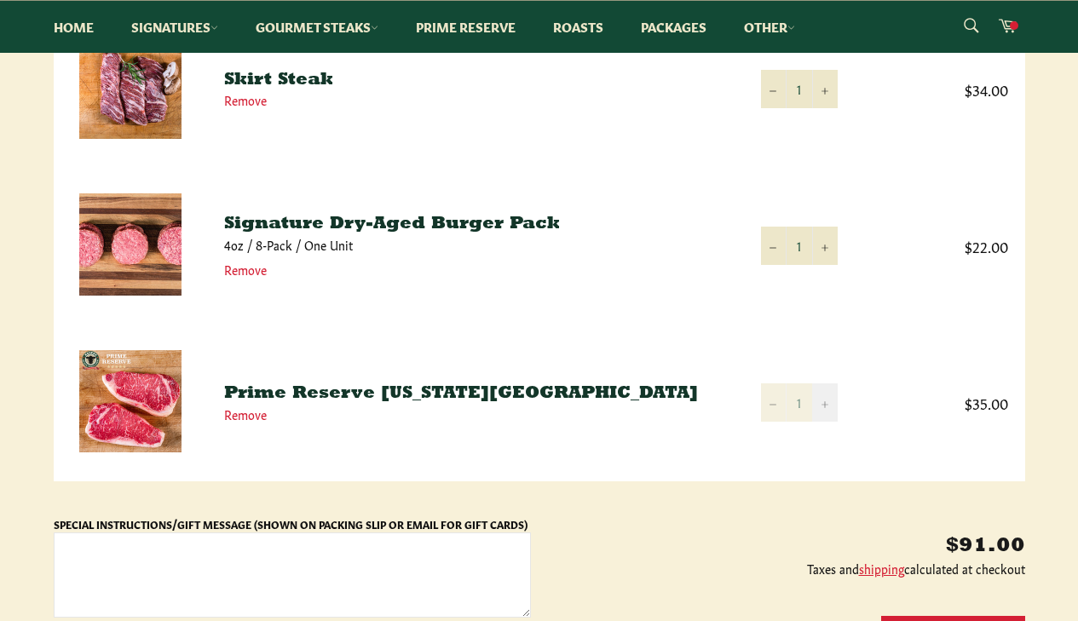
click at [825, 401] on icon "Increase item quantity by one" at bounding box center [825, 404] width 7 height 7
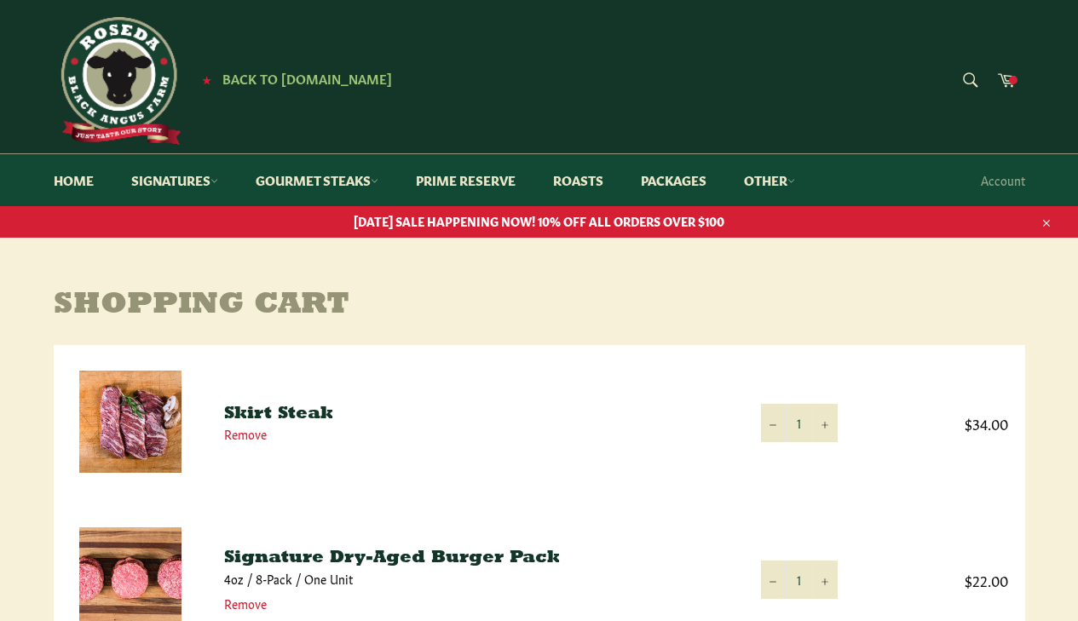
scroll to position [0, 0]
click at [1007, 81] on icon at bounding box center [1007, 80] width 18 height 14
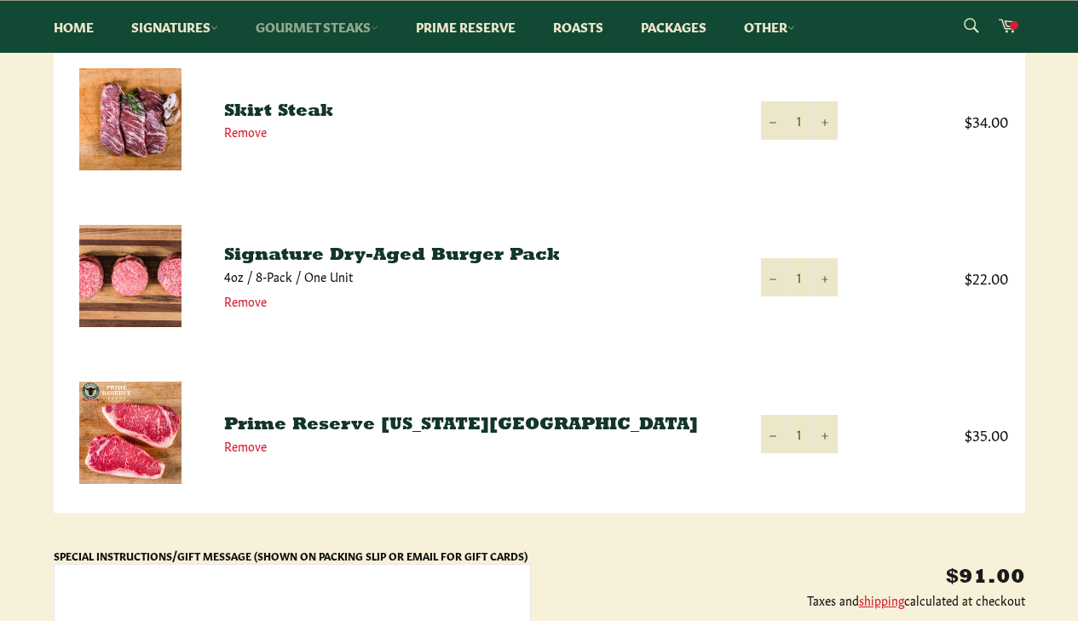
scroll to position [395, 0]
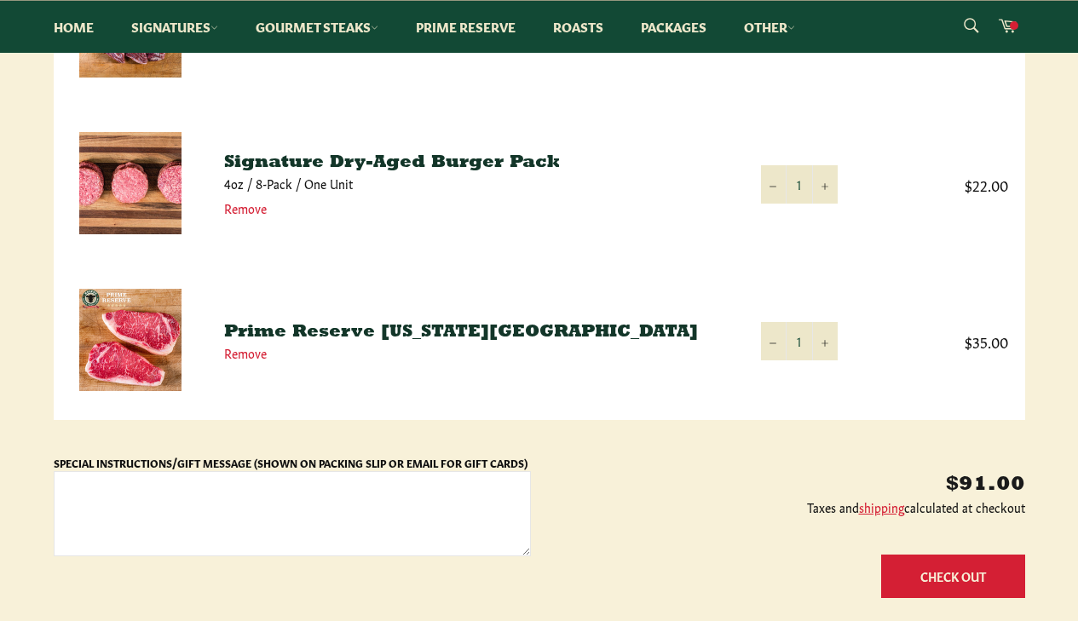
click at [266, 332] on link "Prime Reserve [US_STATE][GEOGRAPHIC_DATA]" at bounding box center [461, 332] width 474 height 17
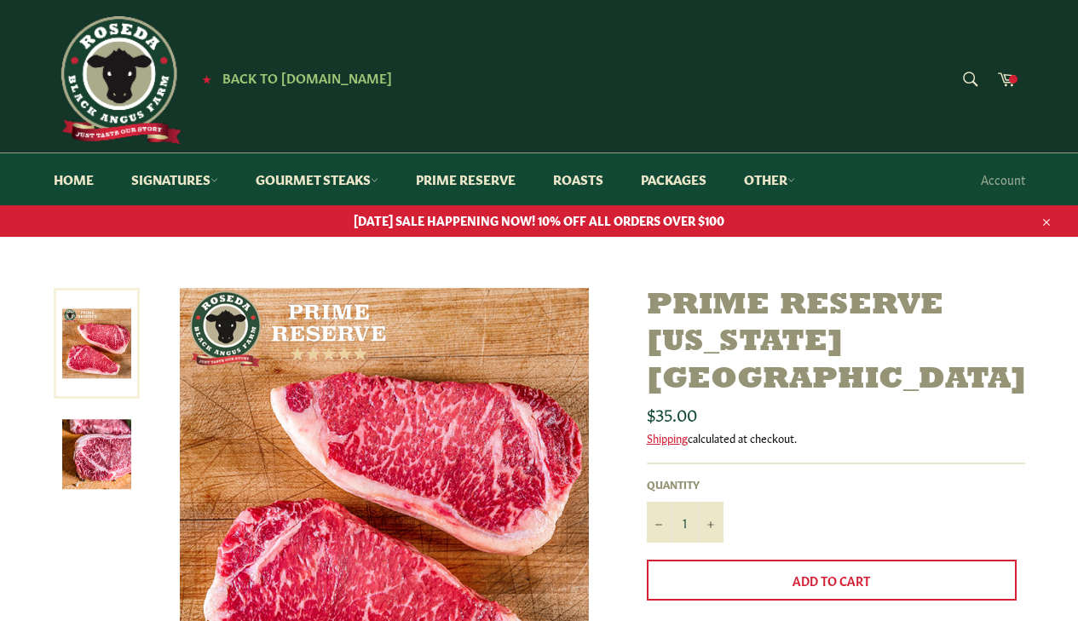
scroll to position [69, 0]
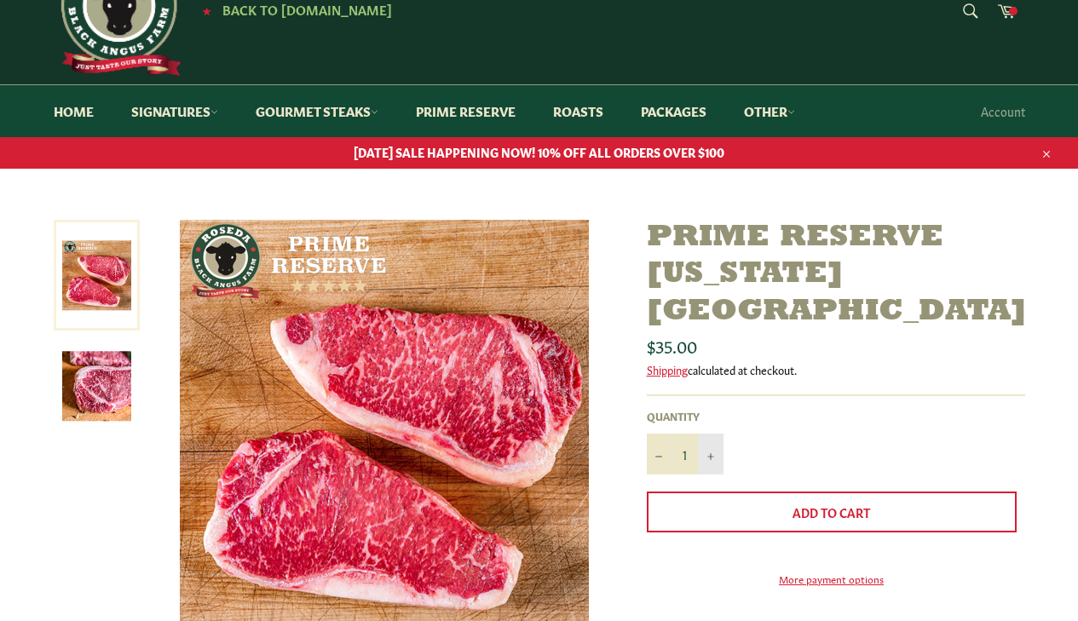
click at [713, 434] on button "+" at bounding box center [711, 454] width 26 height 41
type input "2"
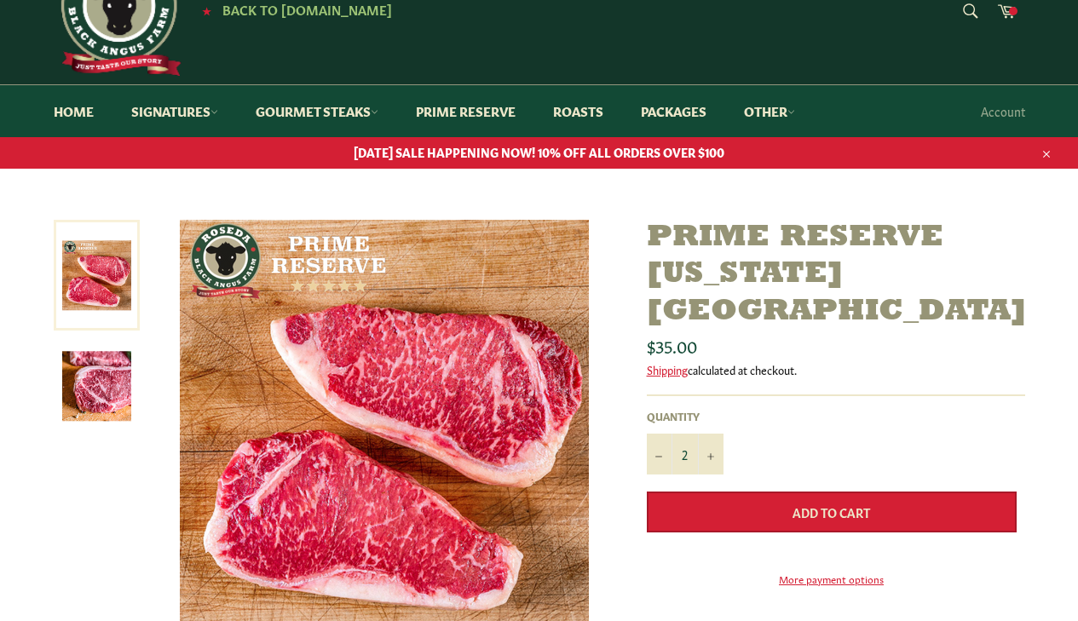
click at [784, 492] on button "Add to Cart" at bounding box center [832, 512] width 370 height 41
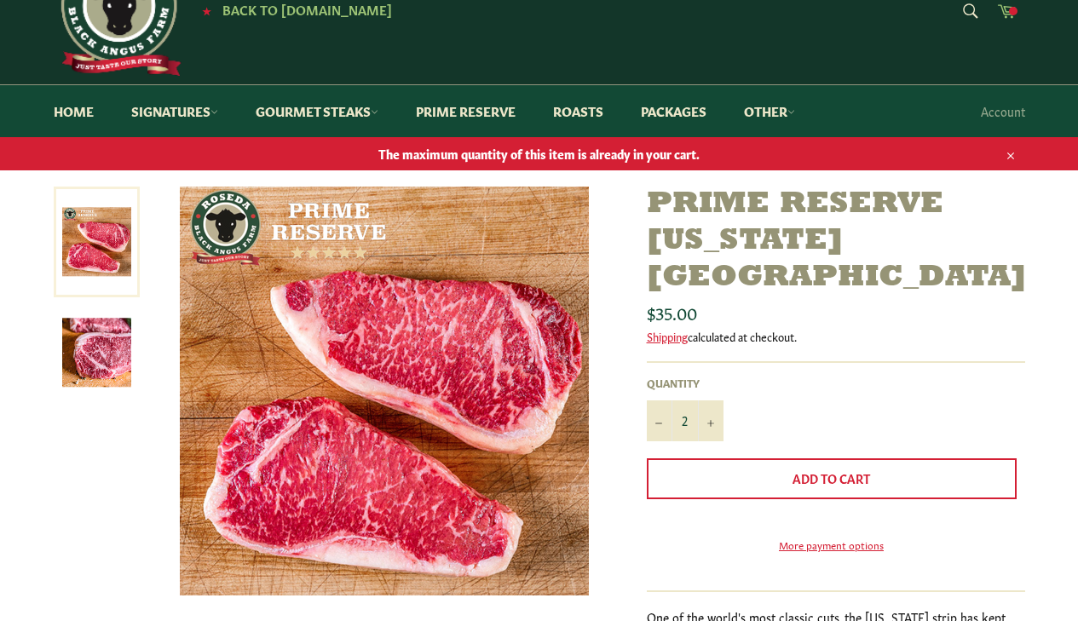
click at [1012, 11] on span at bounding box center [1013, 11] width 9 height 9
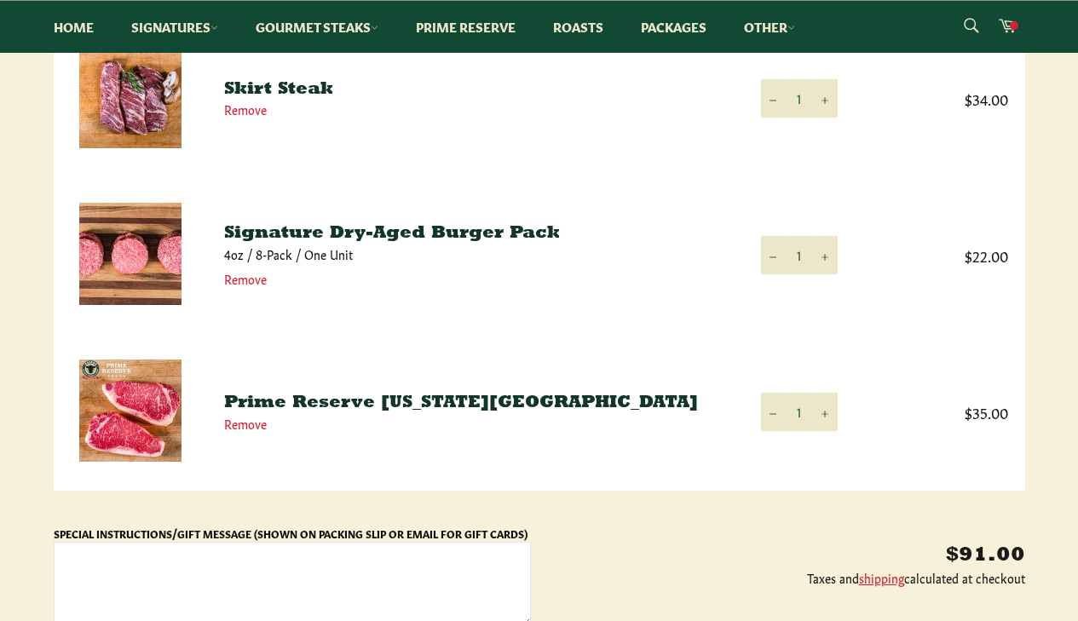
scroll to position [321, 0]
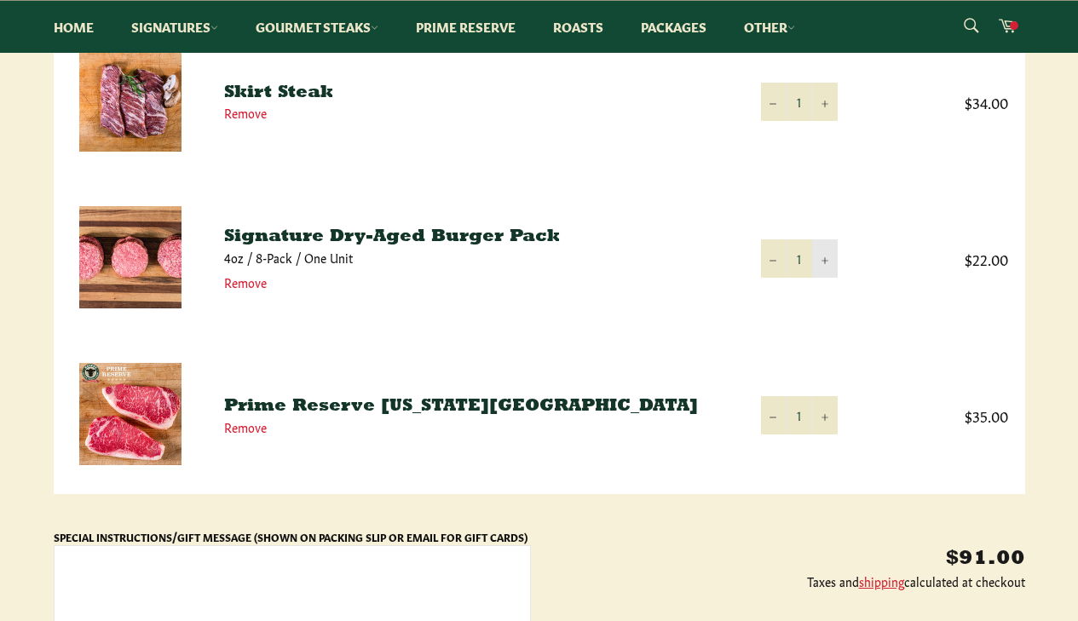
click at [824, 263] on icon "Increase item quantity by one" at bounding box center [825, 260] width 7 height 7
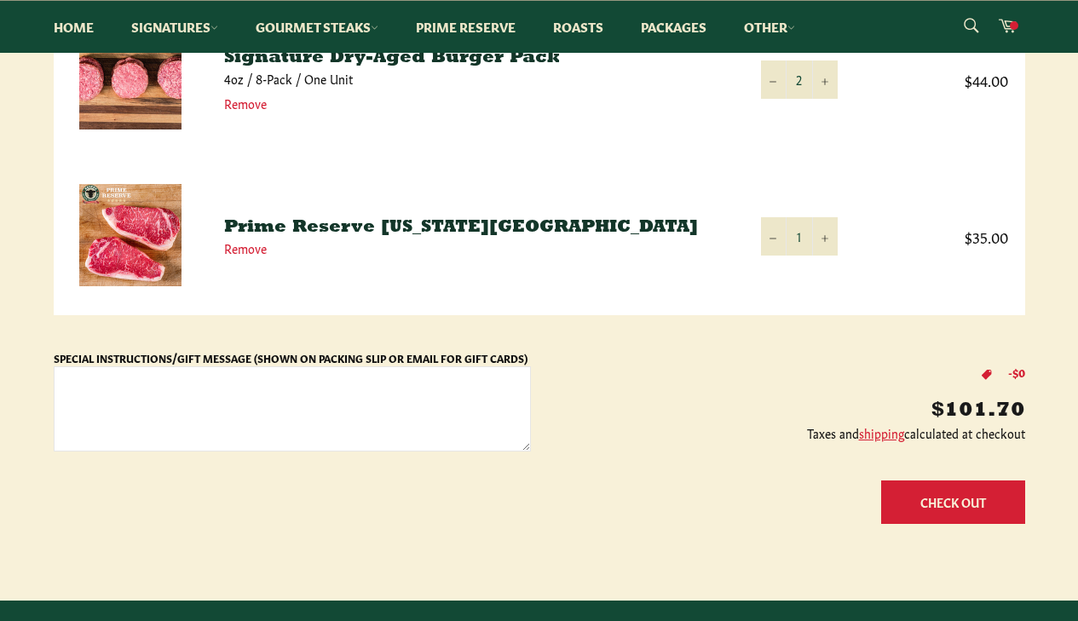
scroll to position [504, 0]
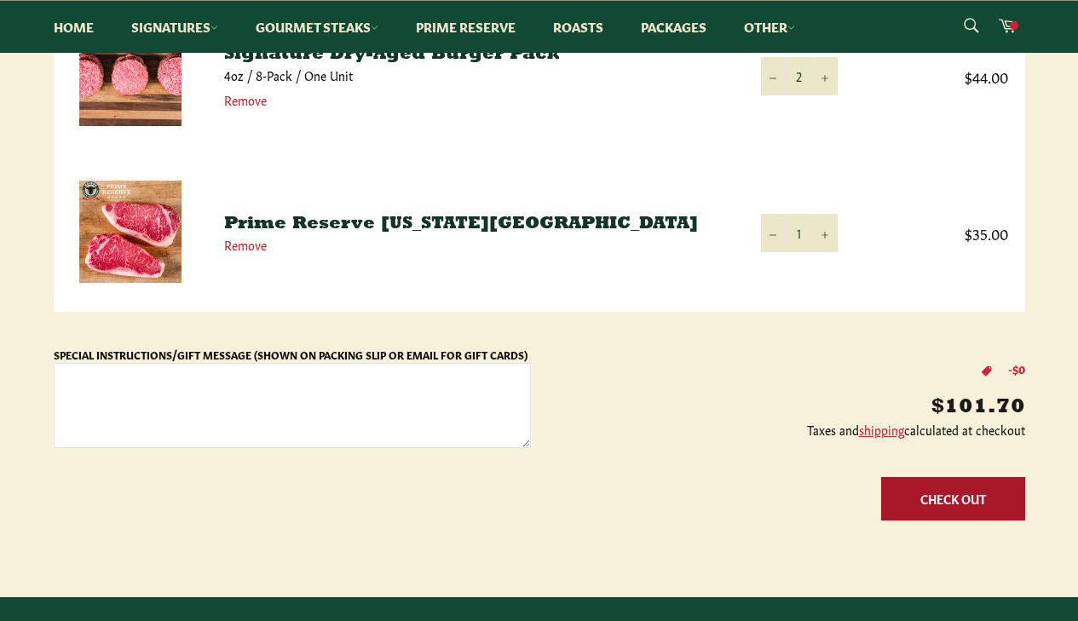
click at [974, 511] on button "Check Out" at bounding box center [953, 498] width 144 height 43
